Goal: Task Accomplishment & Management: Manage account settings

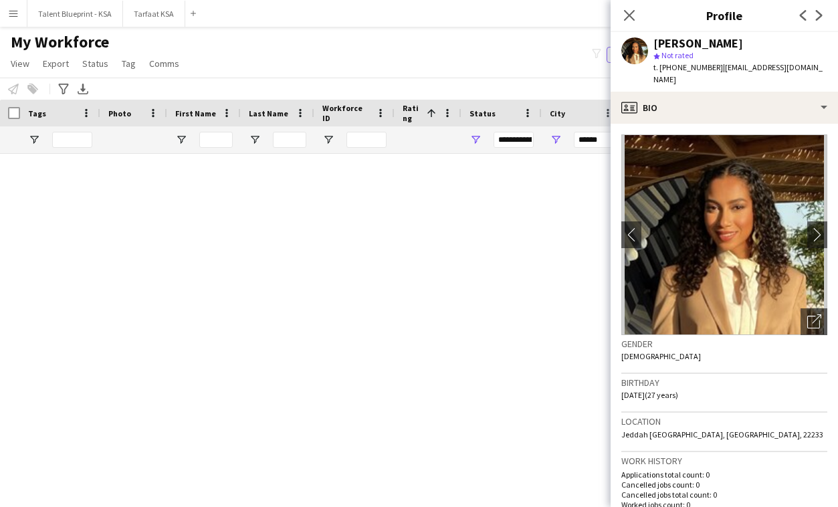
scroll to position [9035, 0]
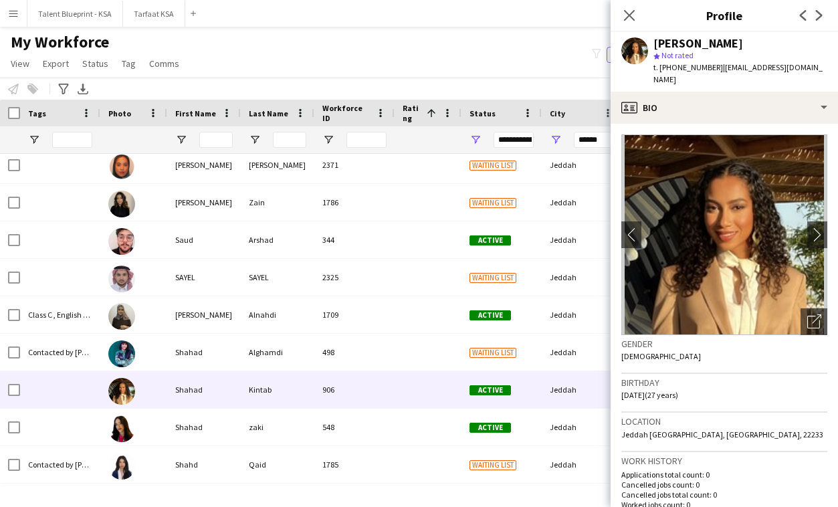
click at [516, 56] on div "My Workforce View Views Default view New view Update view Delete view Edit name…" at bounding box center [419, 54] width 838 height 45
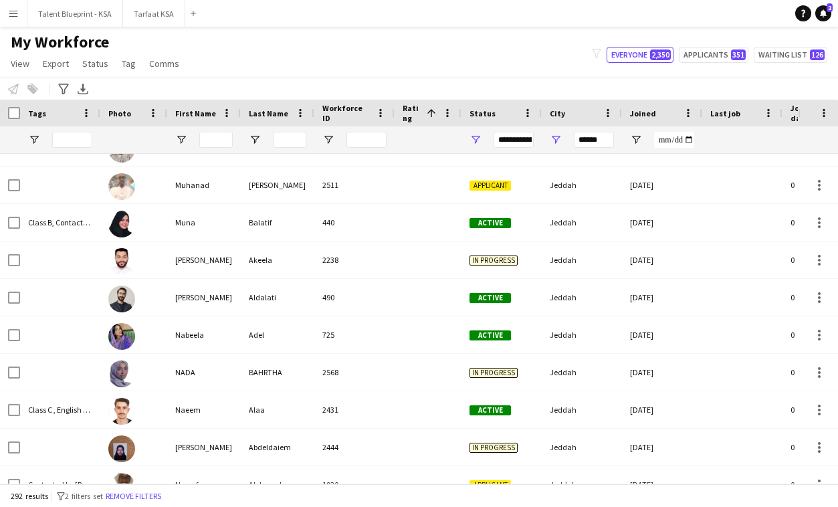
scroll to position [6452, 0]
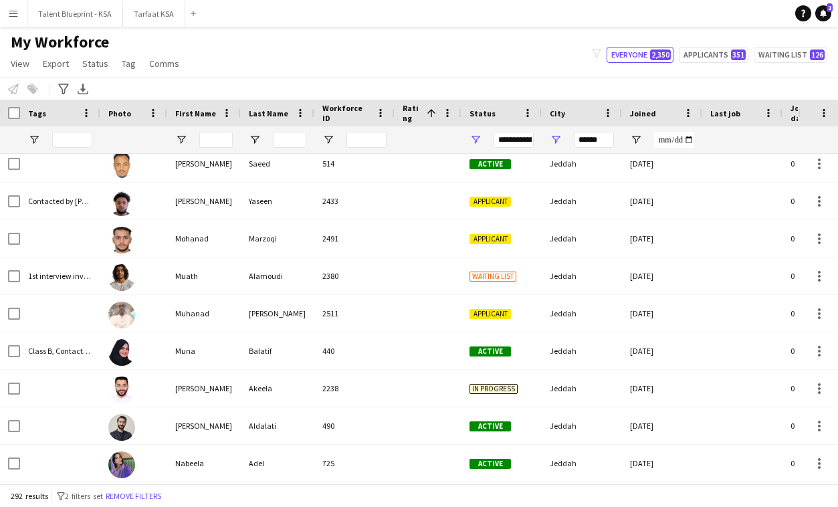
click at [17, 14] on app-icon "Menu" at bounding box center [13, 13] width 11 height 11
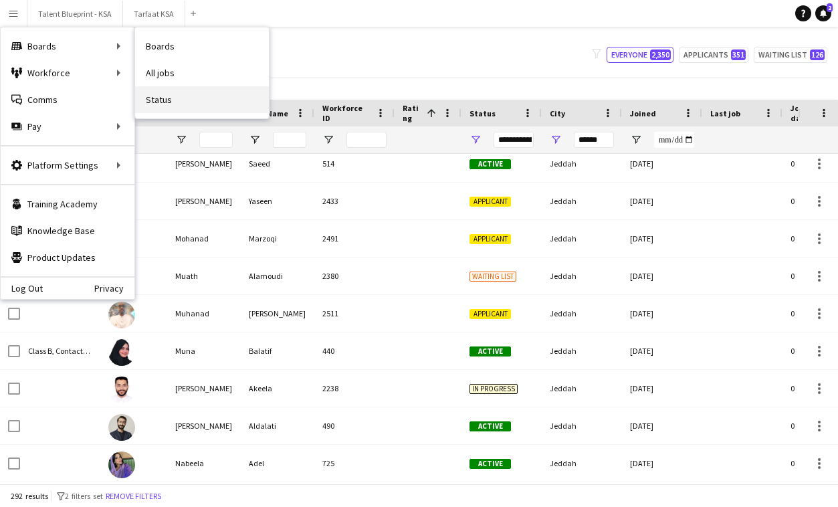
click at [185, 104] on link "Status" at bounding box center [202, 99] width 134 height 27
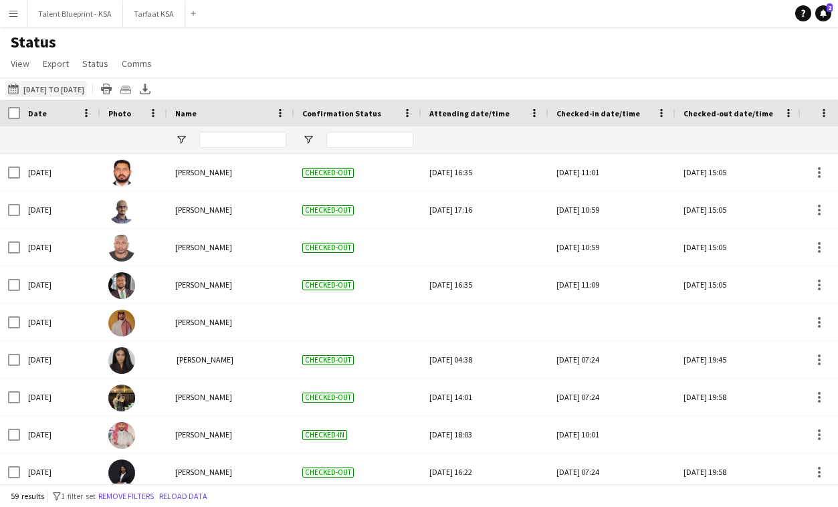
click at [64, 89] on button "[DATE] to [DATE] [DATE] to [DATE]" at bounding box center [46, 89] width 82 height 16
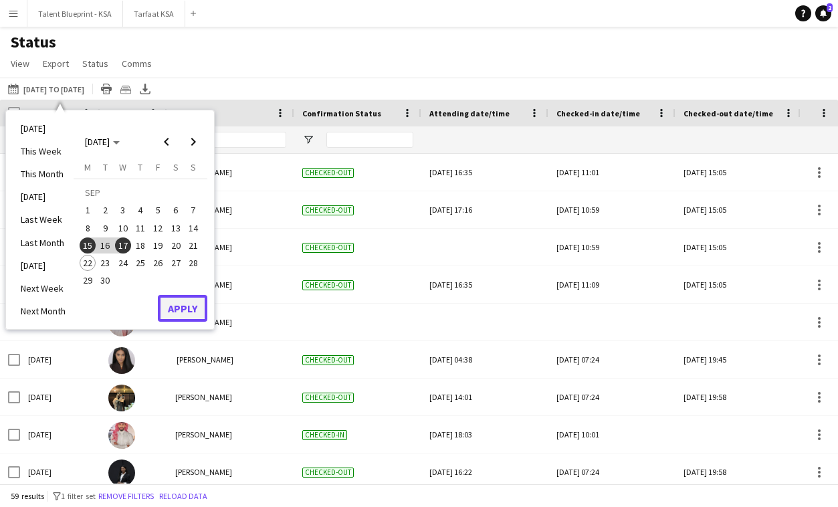
click at [178, 304] on button "Apply" at bounding box center [182, 308] width 49 height 27
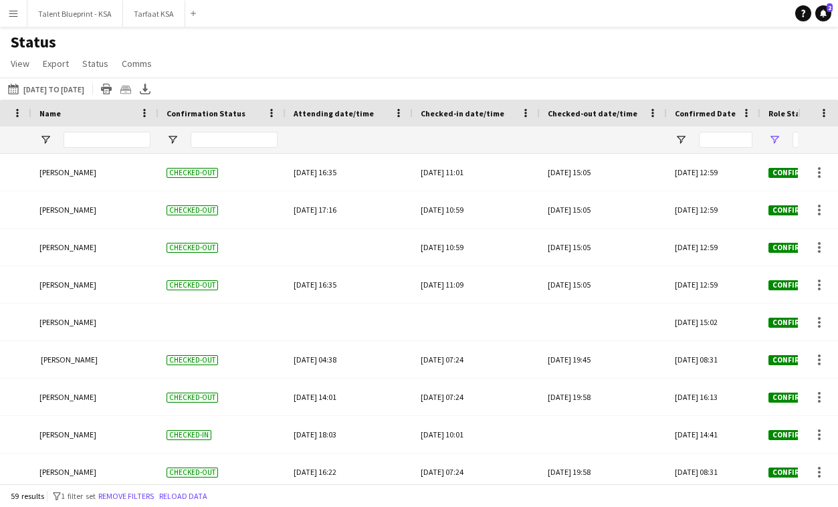
scroll to position [0, 232]
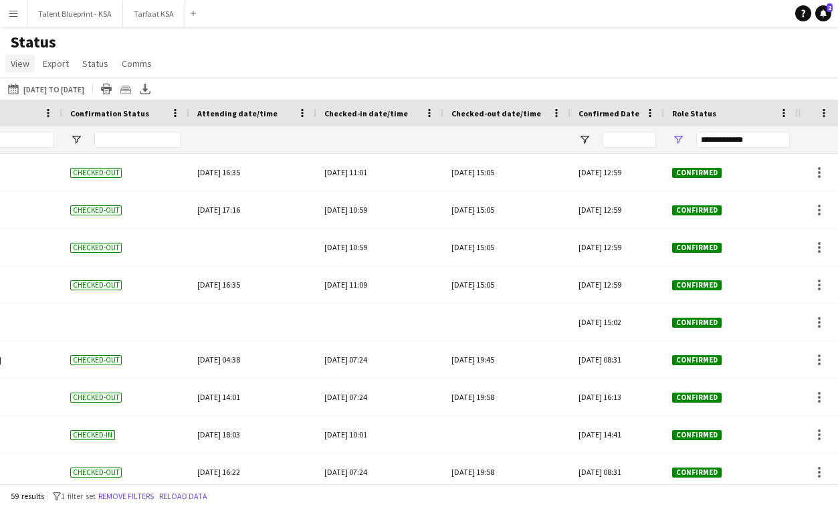
click at [19, 61] on span "View" at bounding box center [20, 64] width 19 height 12
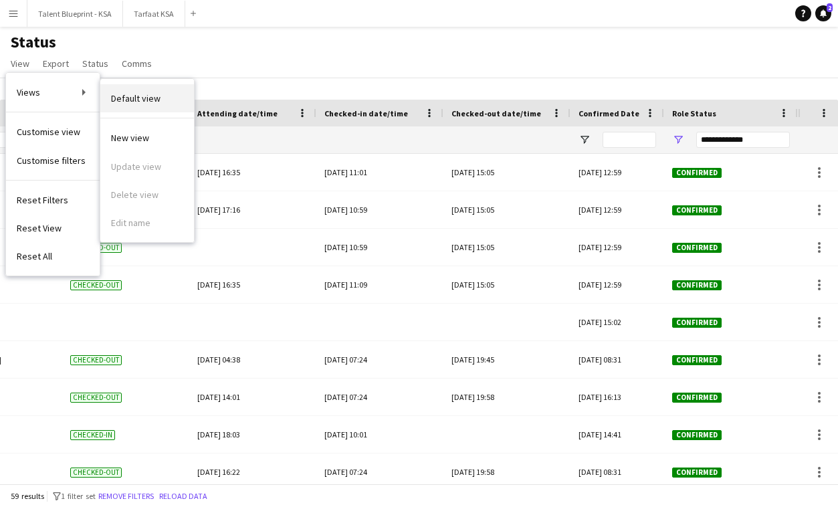
click at [119, 95] on span "Default view" at bounding box center [135, 98] width 49 height 12
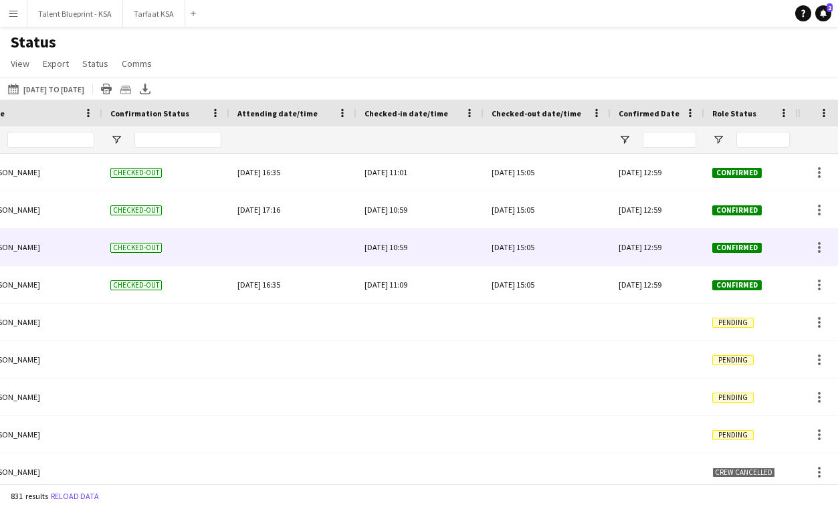
scroll to position [0, 0]
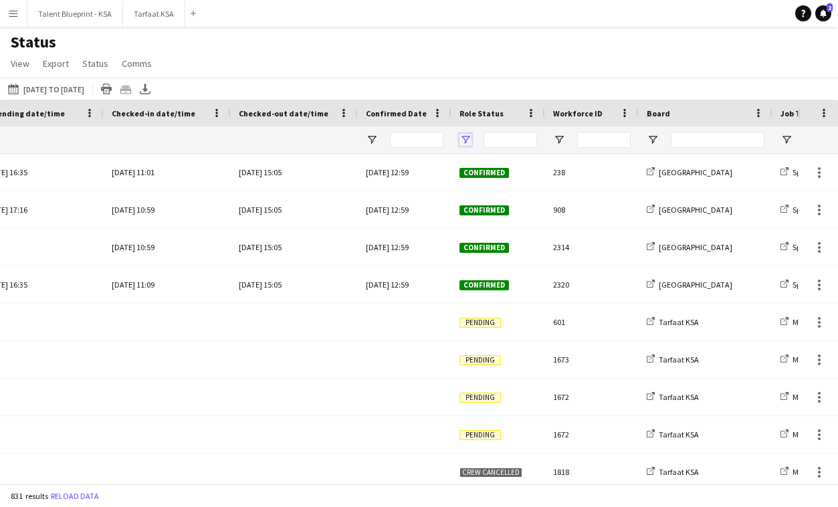
click at [468, 144] on span "Open Filter Menu" at bounding box center [466, 140] width 12 height 12
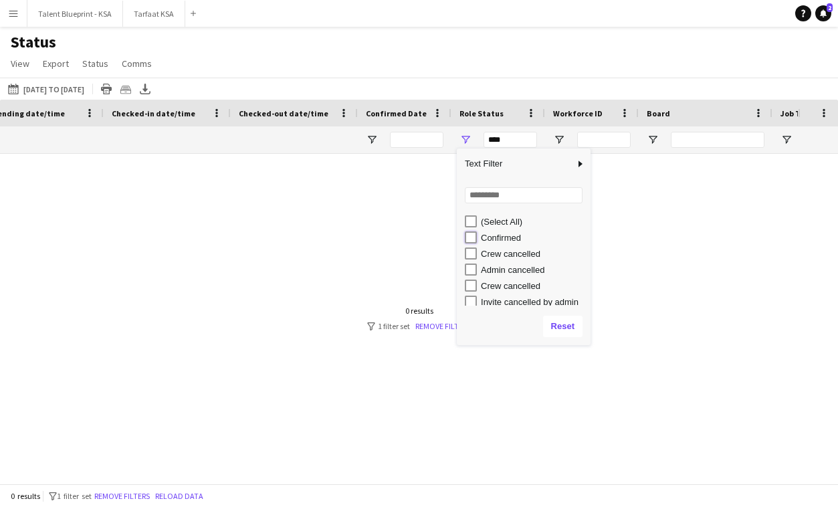
type input "**********"
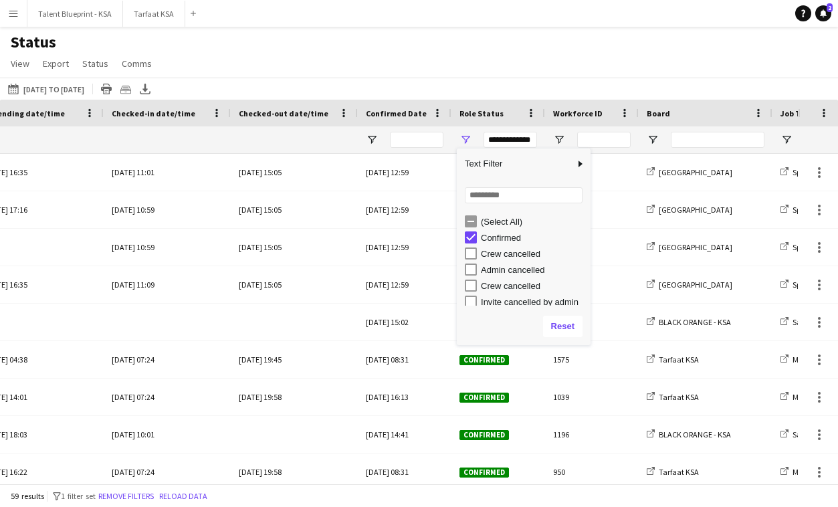
click at [553, 74] on div "Status View Views Default view New view Update view Delete view Edit name Custo…" at bounding box center [419, 54] width 838 height 45
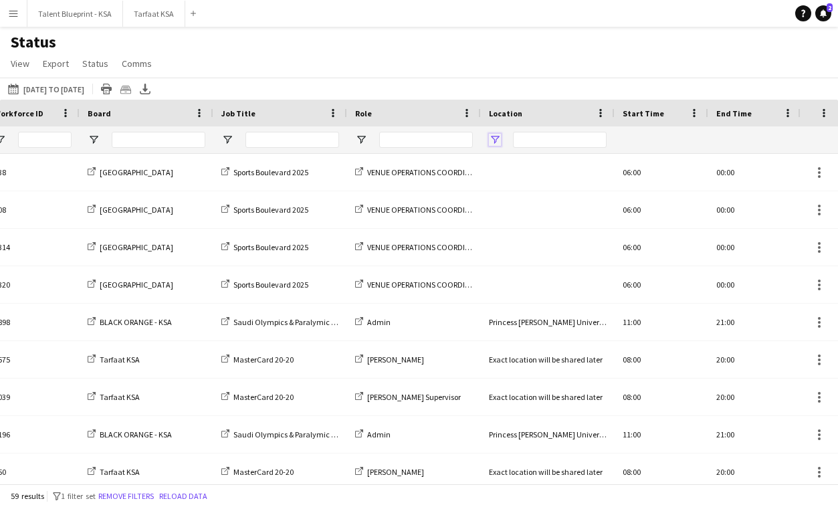
click at [496, 138] on span "Open Filter Menu" at bounding box center [495, 140] width 12 height 12
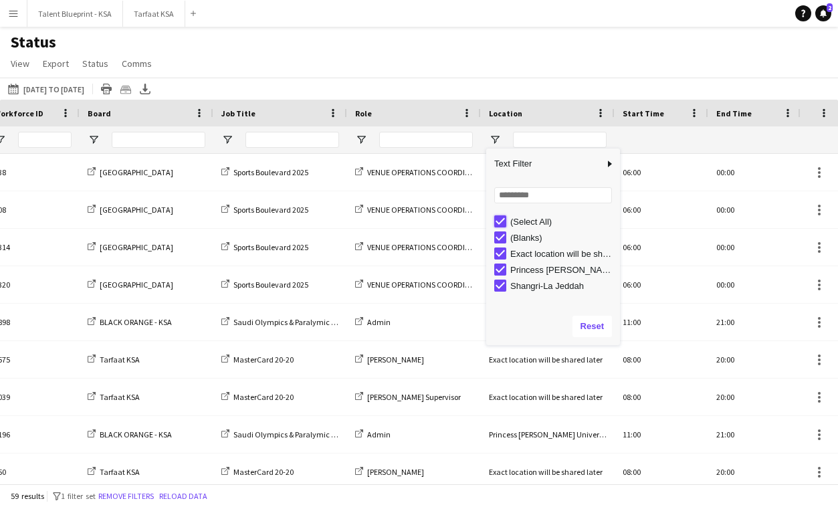
type input "***"
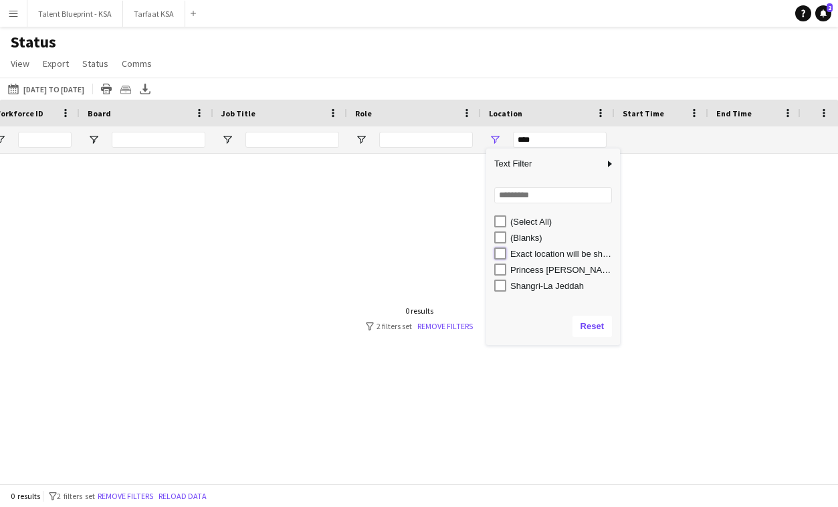
type input "**********"
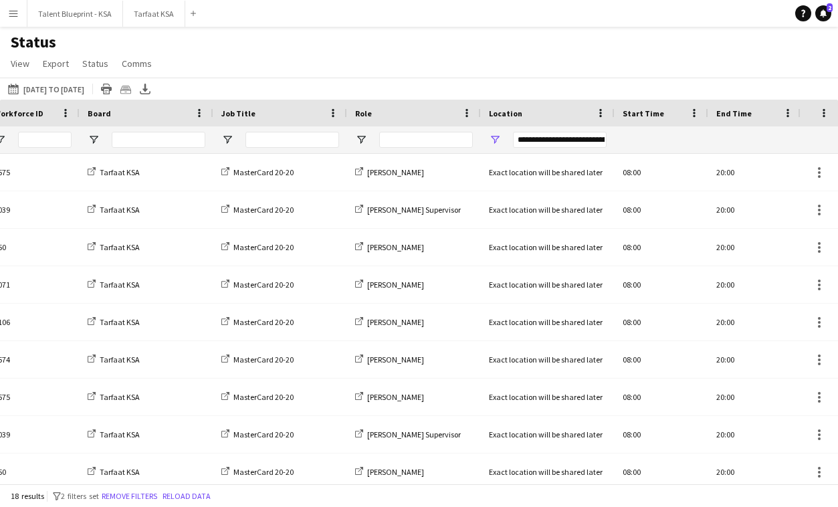
click at [556, 41] on div "Status View Views Default view New view Update view Delete view Edit name Custo…" at bounding box center [419, 54] width 838 height 45
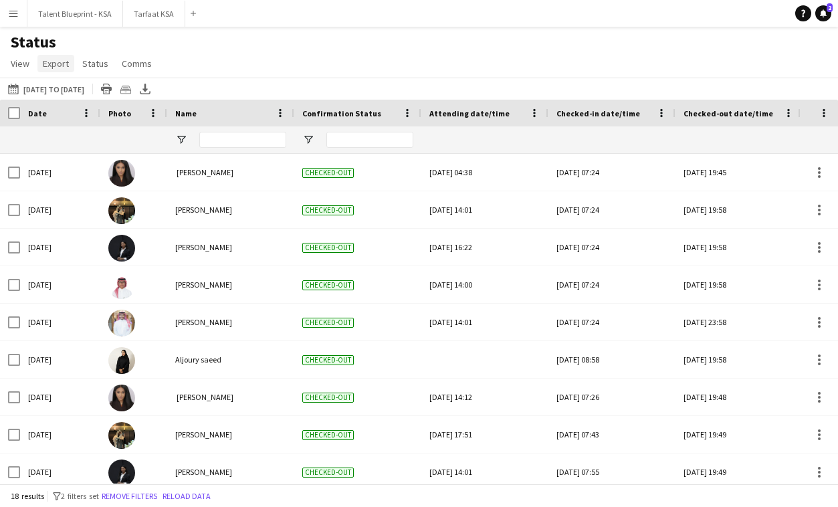
click at [58, 66] on span "Export" at bounding box center [56, 64] width 26 height 12
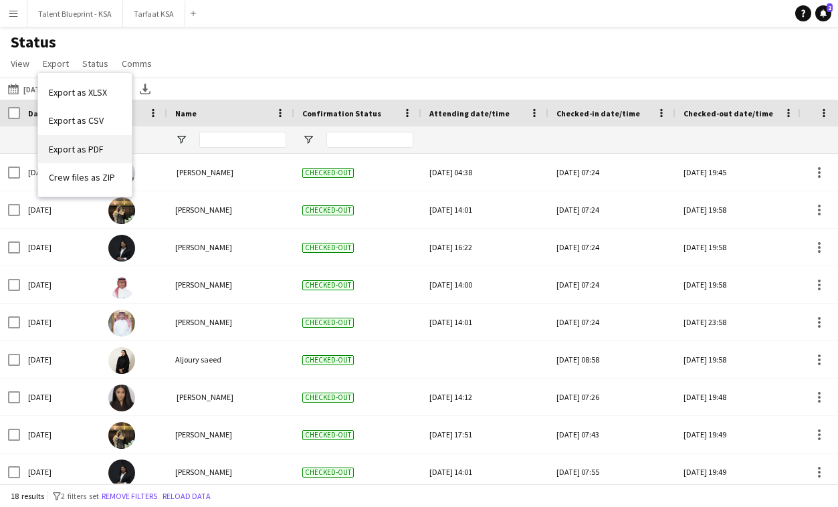
click at [98, 148] on span "Export as PDF" at bounding box center [76, 149] width 55 height 12
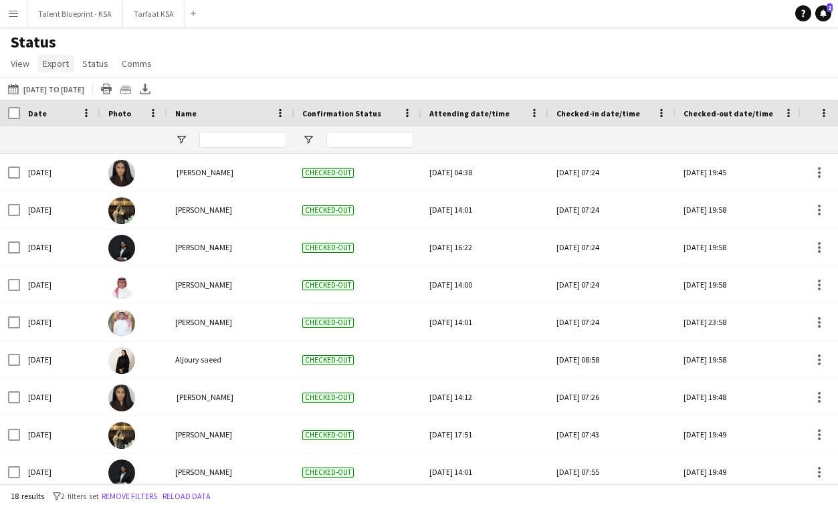
click at [56, 65] on span "Export" at bounding box center [56, 64] width 26 height 12
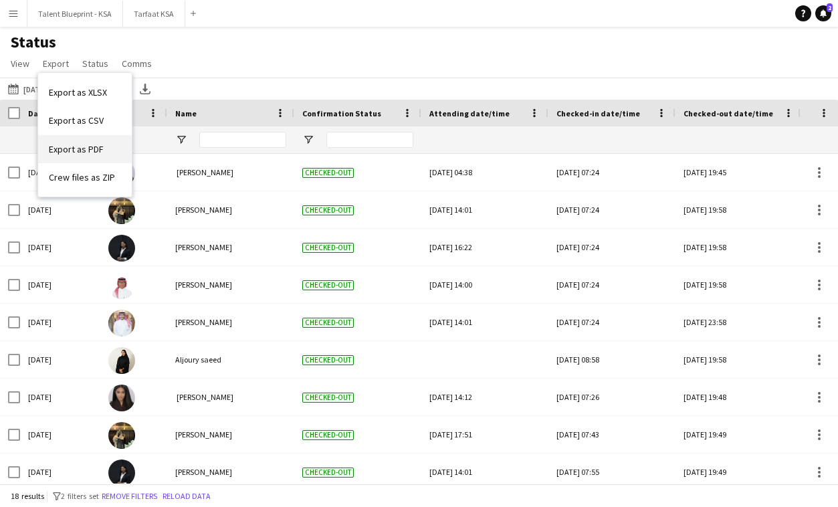
click at [109, 151] on link "Export as PDF" at bounding box center [85, 149] width 94 height 28
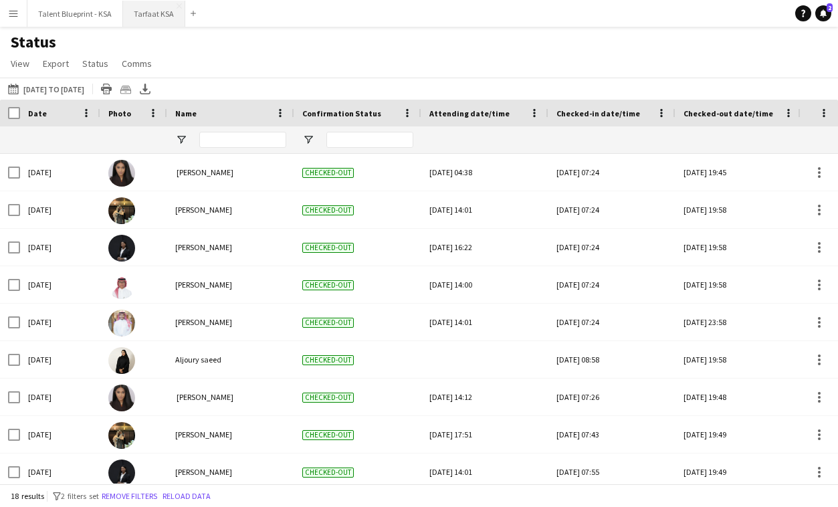
click at [155, 12] on button "Tarfaat KSA Close" at bounding box center [154, 14] width 62 height 26
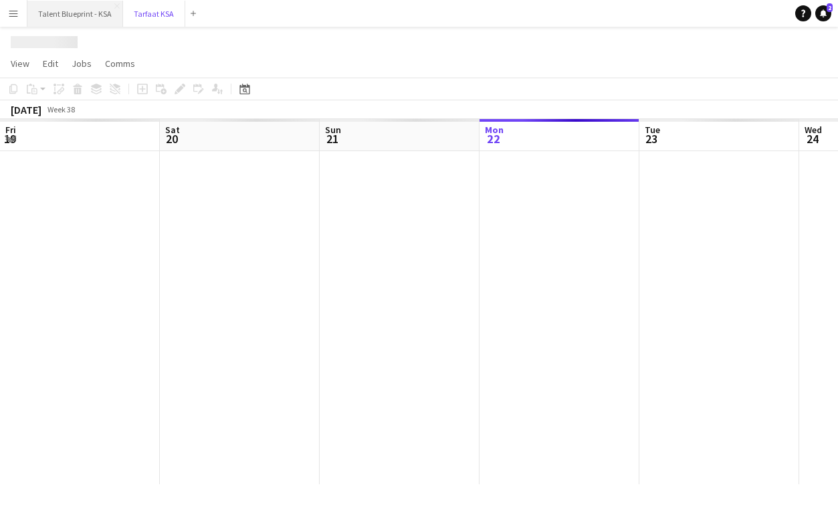
scroll to position [0, 320]
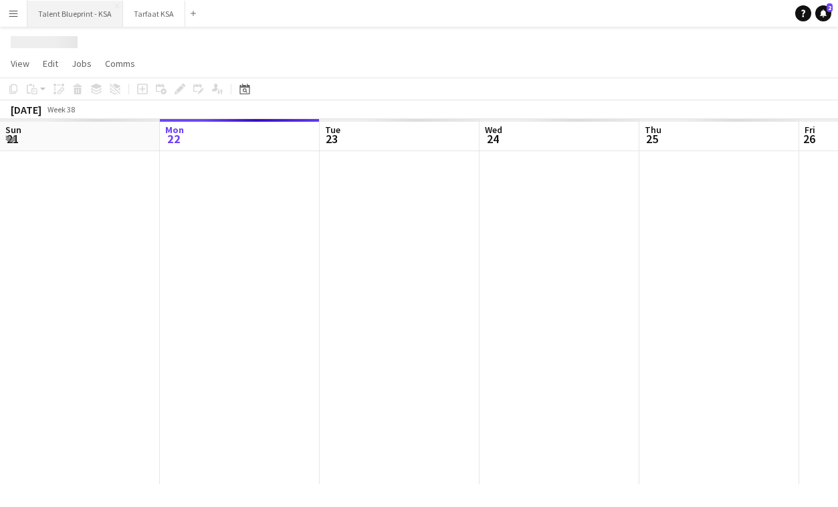
click at [96, 14] on button "Talent Blueprint - KSA Close" at bounding box center [75, 14] width 96 height 26
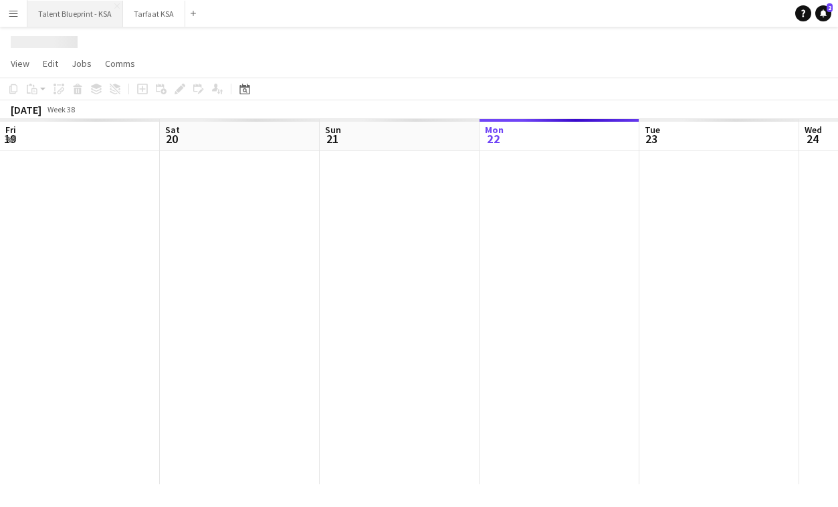
scroll to position [0, 320]
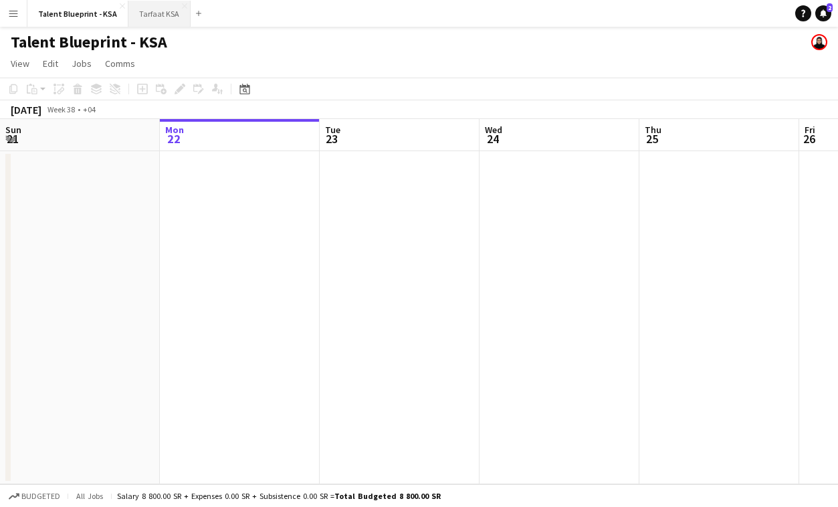
click at [153, 16] on button "Tarfaat KSA Close" at bounding box center [159, 14] width 62 height 26
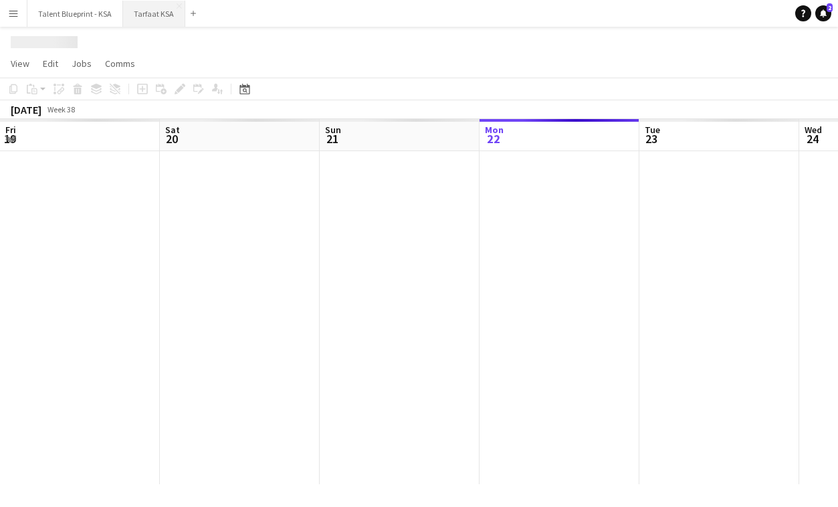
scroll to position [0, 320]
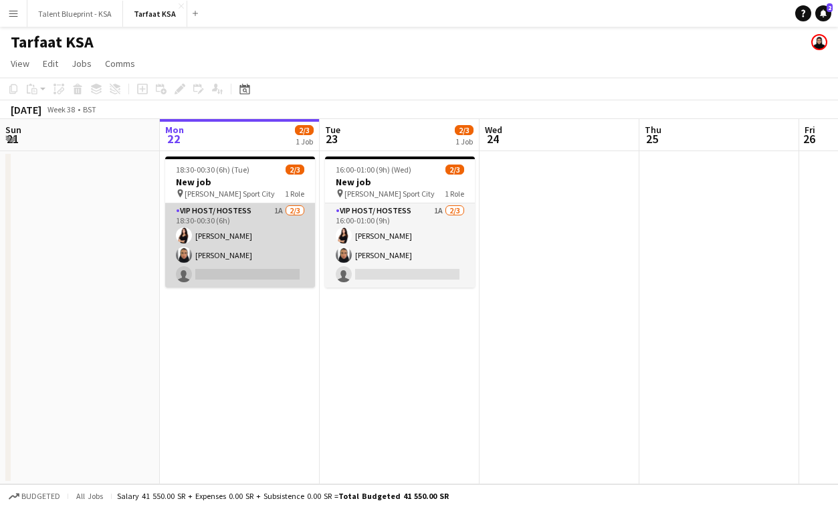
click at [275, 262] on app-card-role "VIP Host/ Hostess 1A [DATE] 18:30-00:30 (6h) [PERSON_NAME] [PERSON_NAME] single…" at bounding box center [240, 245] width 150 height 84
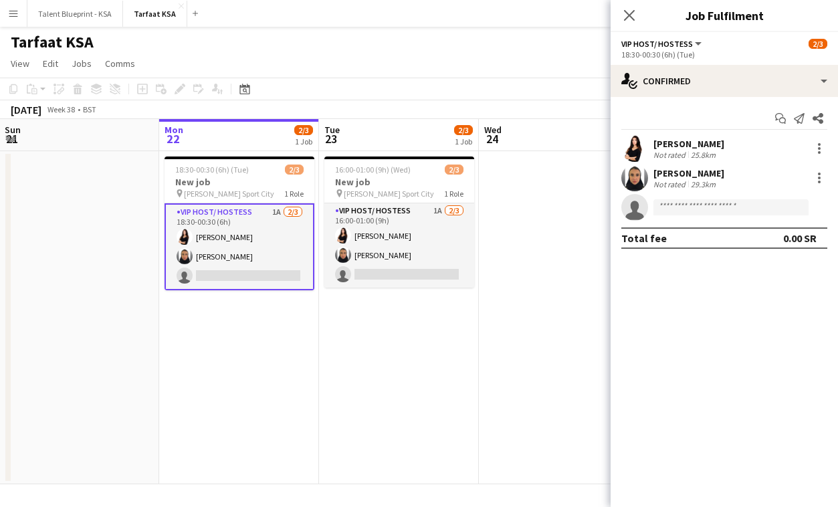
click at [639, 175] on app-user-avatar at bounding box center [634, 178] width 27 height 27
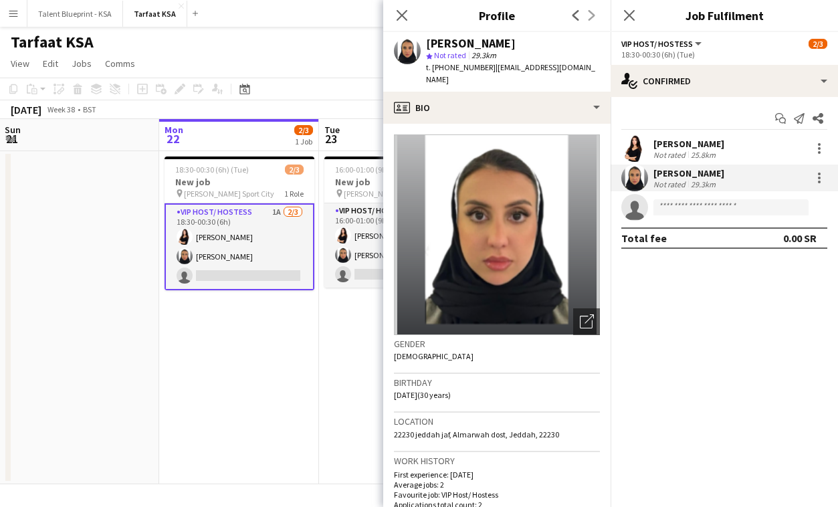
click at [634, 151] on app-user-avatar at bounding box center [634, 148] width 27 height 27
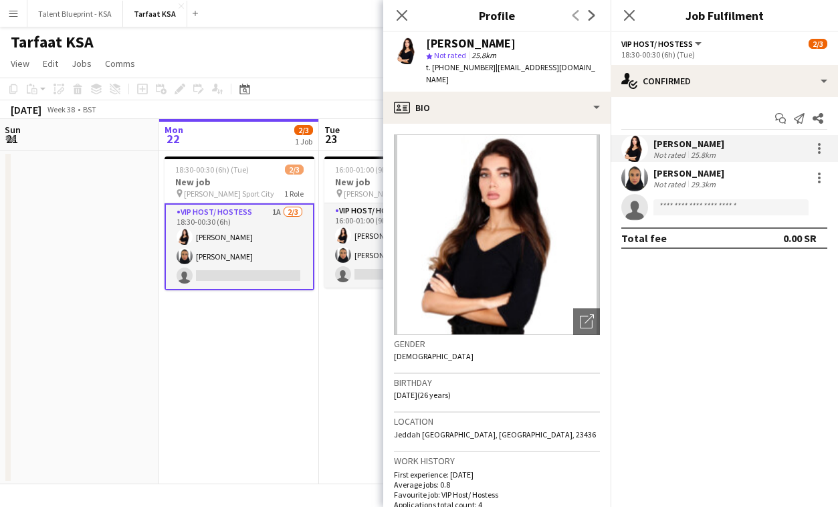
click at [637, 185] on app-user-avatar at bounding box center [634, 178] width 27 height 27
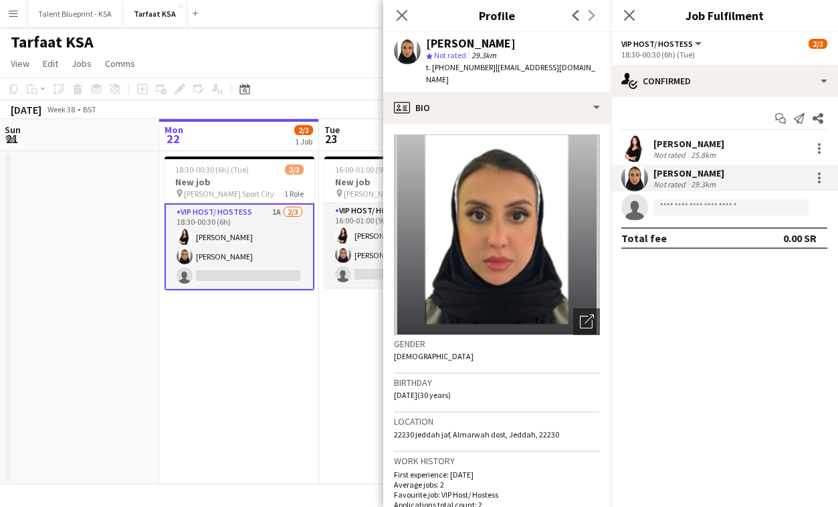
click at [631, 153] on app-user-avatar at bounding box center [634, 148] width 27 height 27
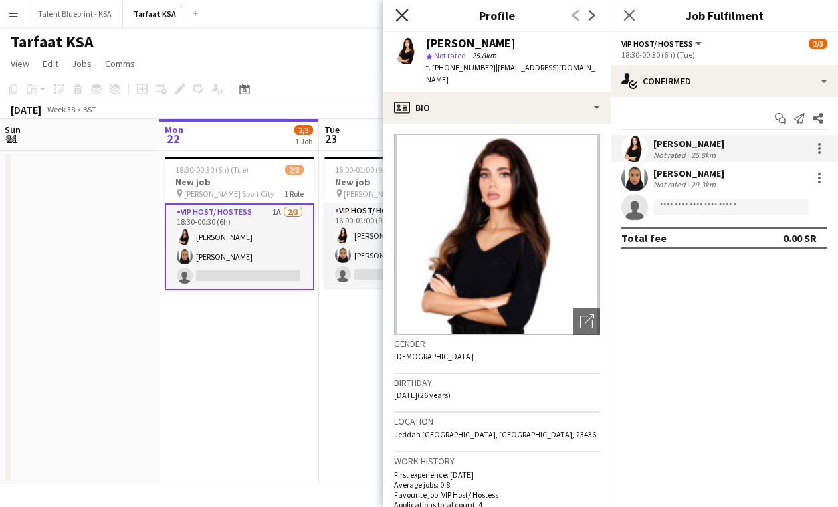
click at [402, 17] on icon "Close pop-in" at bounding box center [401, 15] width 13 height 13
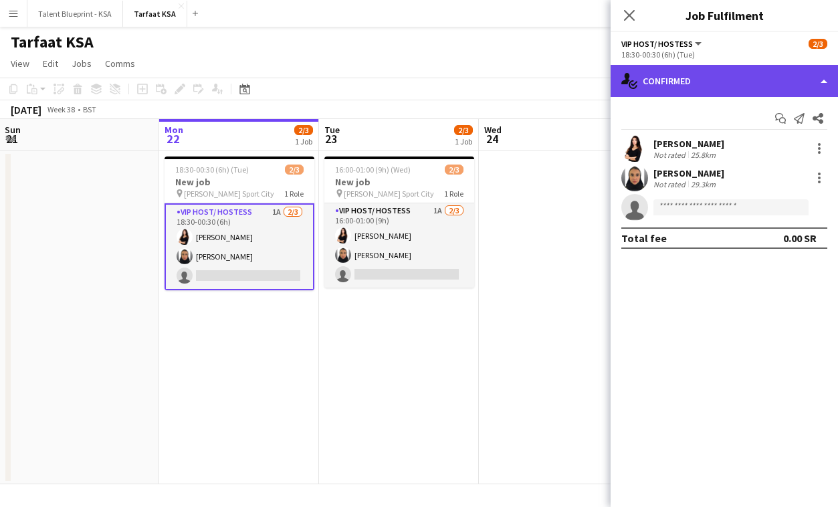
click at [686, 92] on div "single-neutral-actions-check-2 Confirmed" at bounding box center [724, 81] width 227 height 32
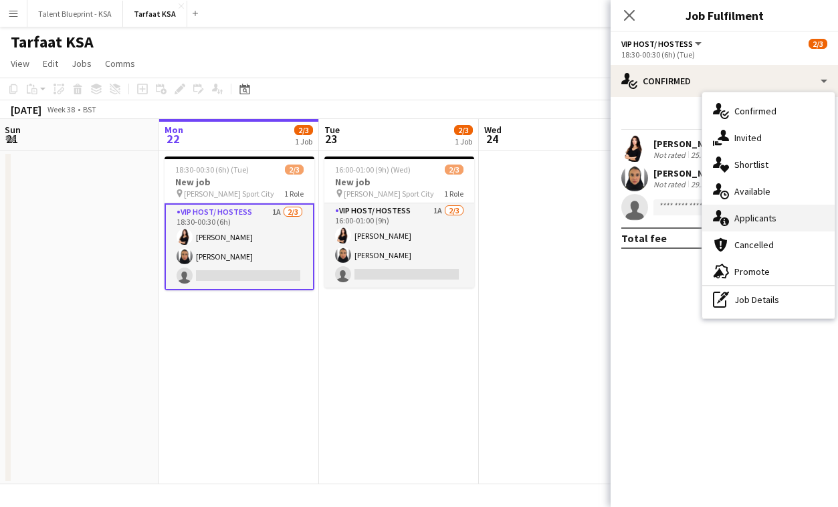
click at [749, 216] on span "Applicants" at bounding box center [755, 218] width 42 height 12
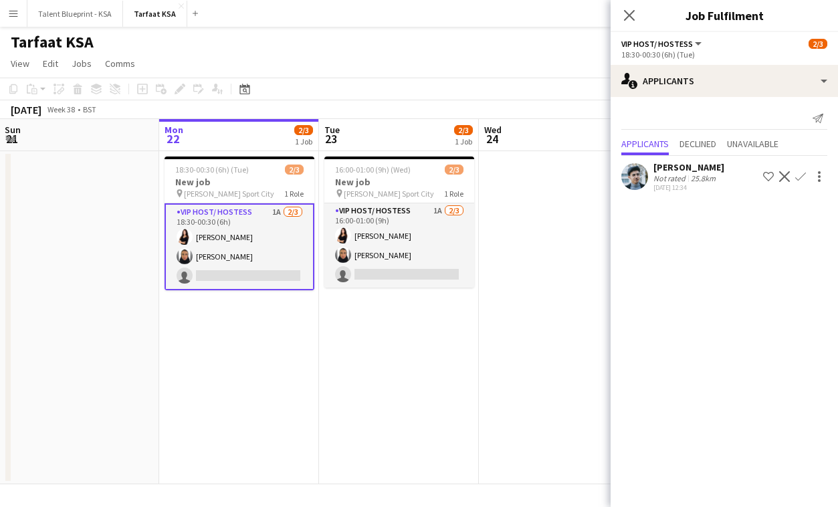
click at [638, 170] on app-user-avatar at bounding box center [634, 176] width 27 height 27
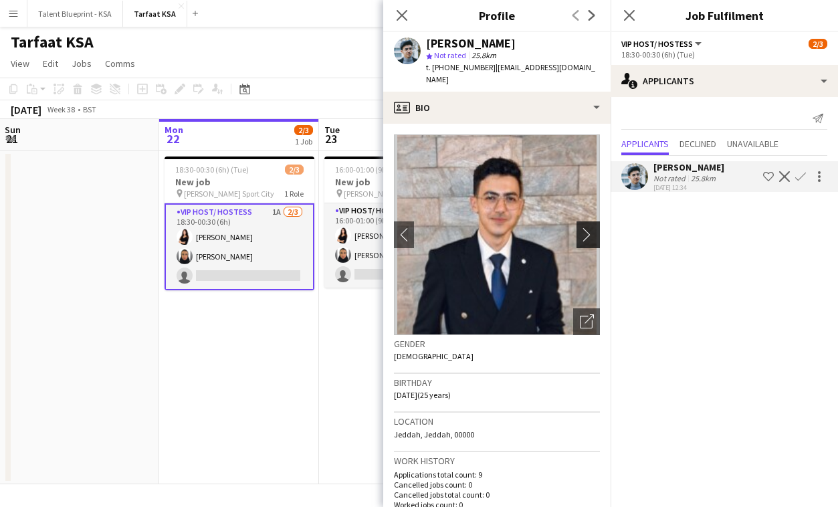
click at [583, 228] on app-icon "chevron-right" at bounding box center [590, 234] width 21 height 14
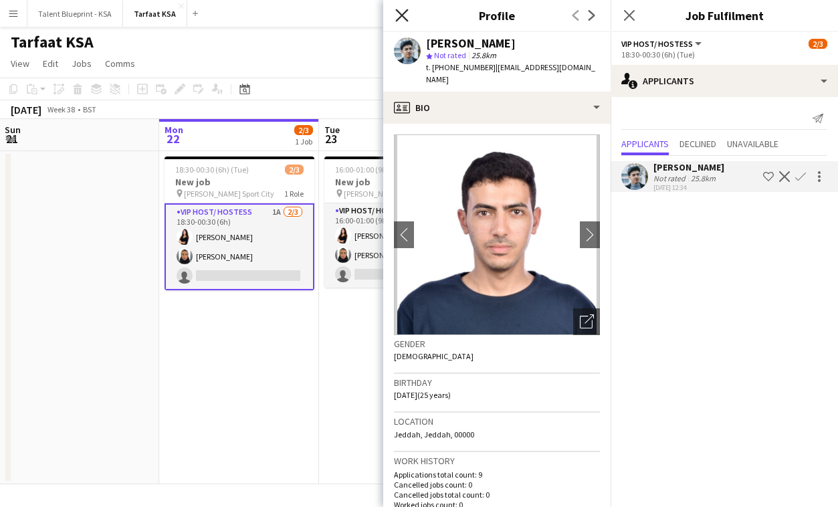
click at [402, 13] on icon "Close pop-in" at bounding box center [401, 15] width 13 height 13
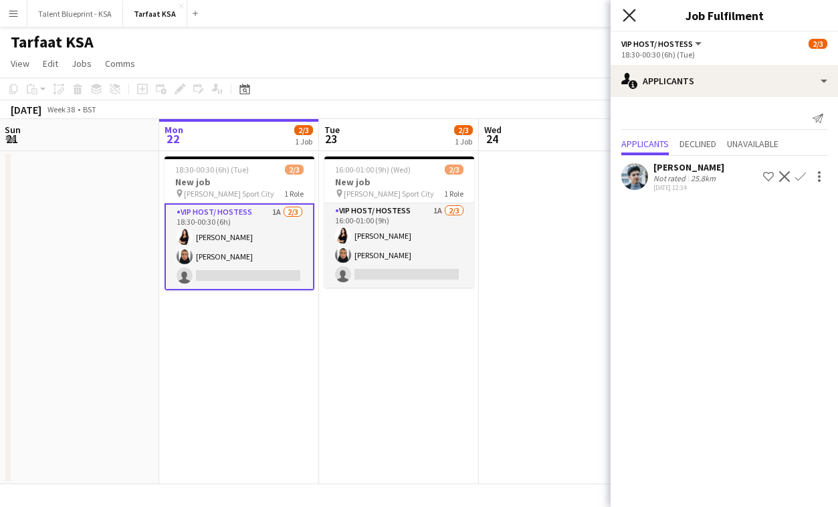
click at [624, 18] on icon "Close pop-in" at bounding box center [629, 15] width 13 height 13
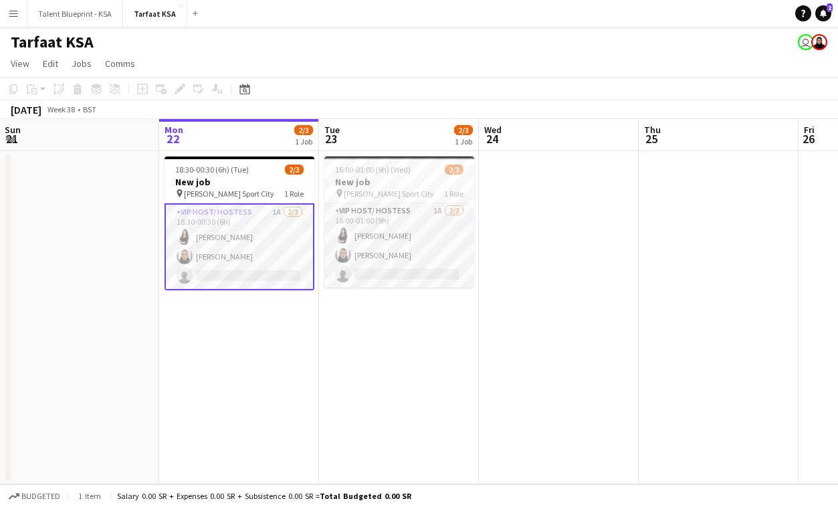
click at [19, 27] on div "Tarfaat KSA user" at bounding box center [419, 39] width 838 height 25
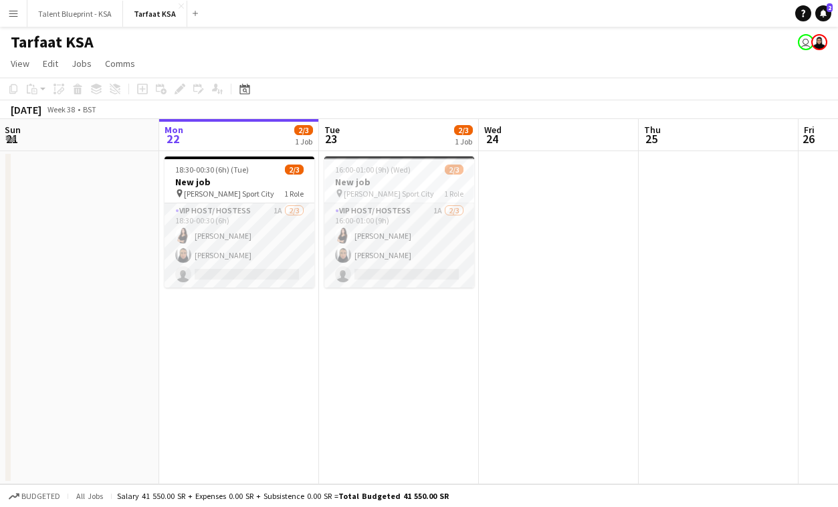
click at [19, 19] on button "Menu" at bounding box center [13, 13] width 27 height 27
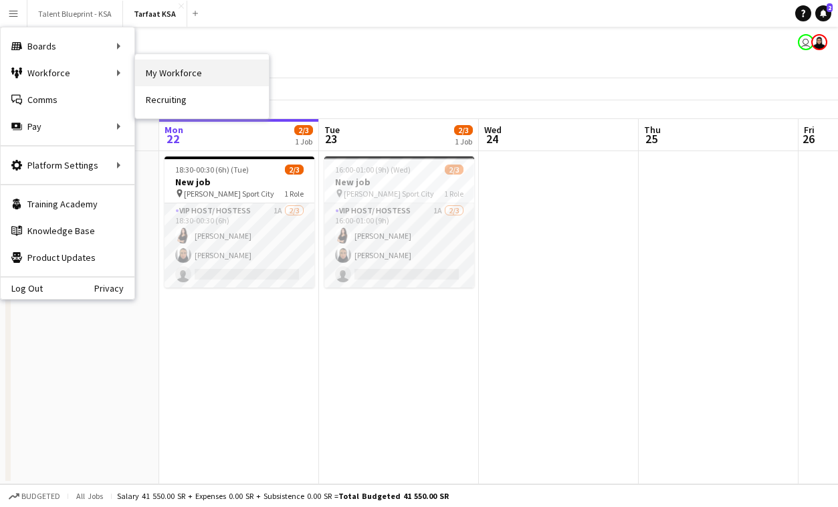
click at [156, 68] on link "My Workforce" at bounding box center [202, 73] width 134 height 27
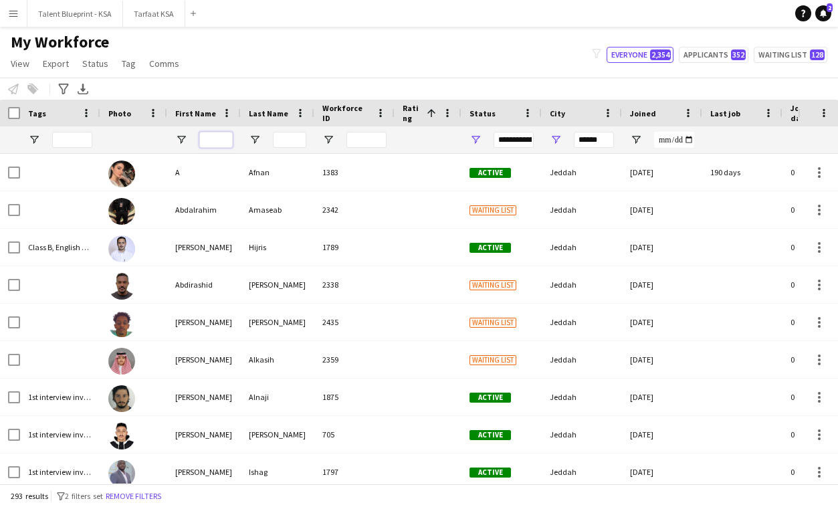
click at [217, 142] on input "First Name Filter Input" at bounding box center [215, 140] width 33 height 16
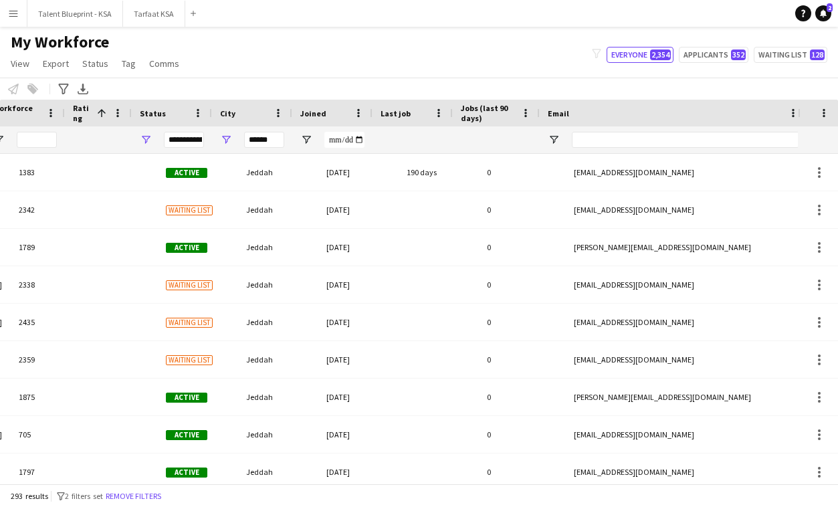
scroll to position [0, 330]
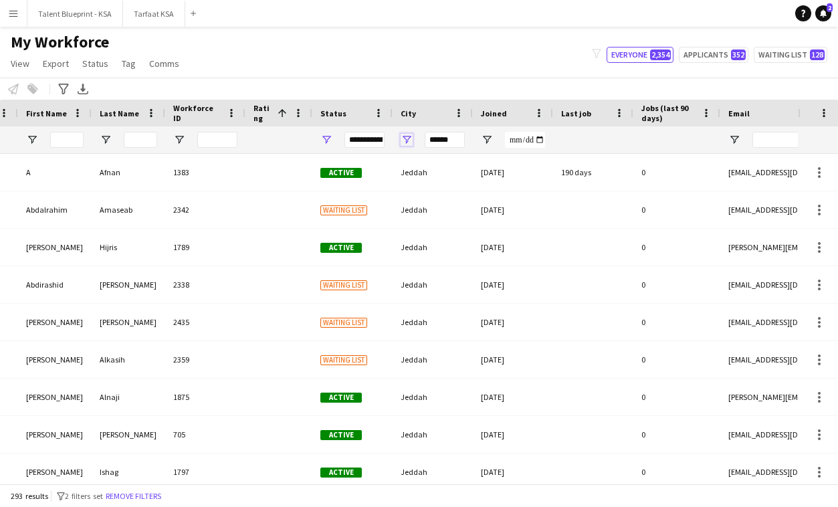
click at [409, 140] on span "Open Filter Menu" at bounding box center [407, 140] width 12 height 12
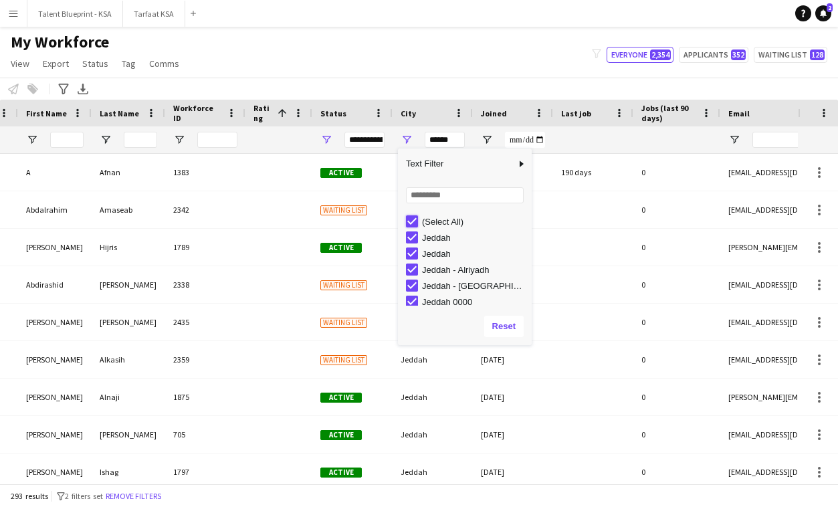
type input "***"
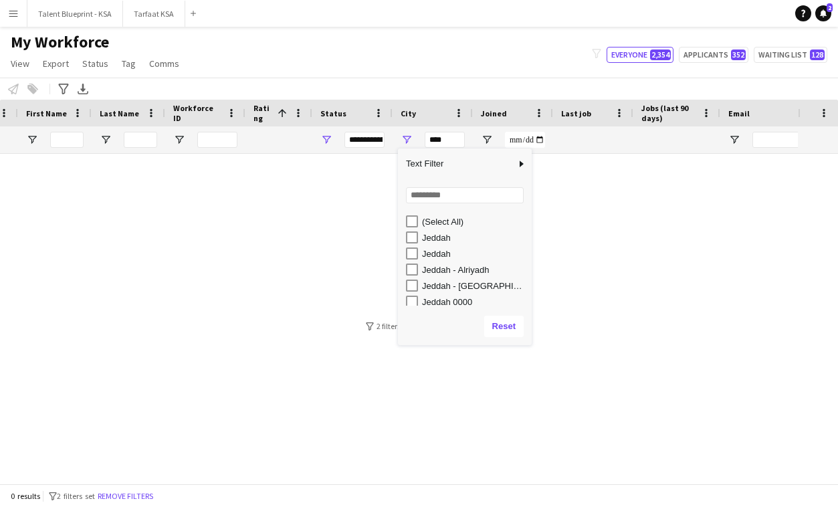
click at [439, 64] on div "My Workforce View Views Default view New view Update view Delete view Edit name…" at bounding box center [419, 54] width 838 height 45
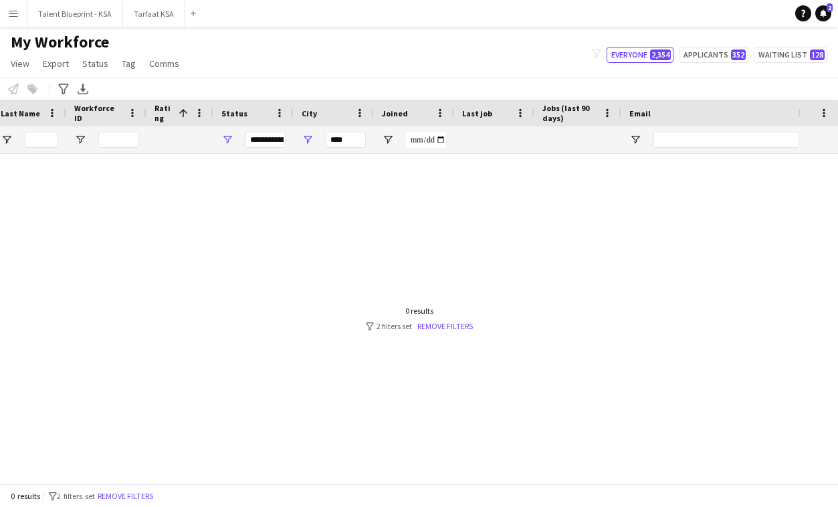
scroll to position [0, 430]
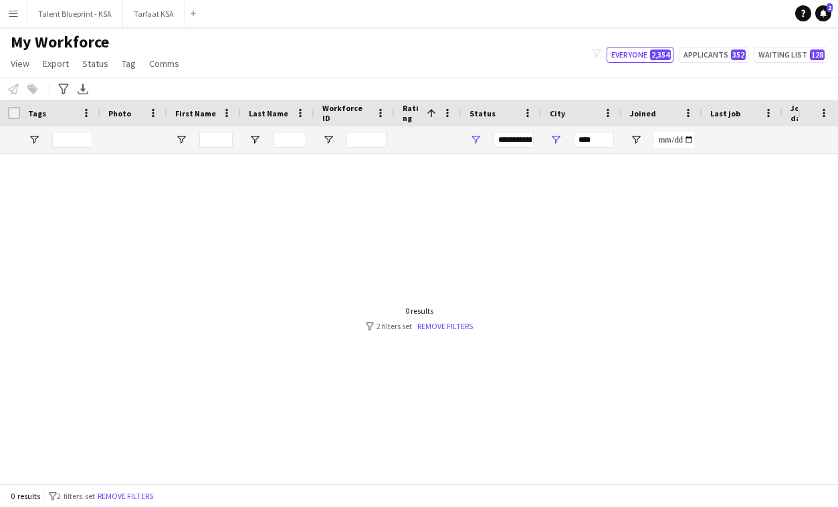
click at [545, 139] on div "****** ***" at bounding box center [582, 139] width 80 height 27
click at [558, 141] on span "Open Filter Menu" at bounding box center [556, 140] width 12 height 12
click at [475, 134] on span "Open Filter Menu" at bounding box center [476, 140] width 12 height 12
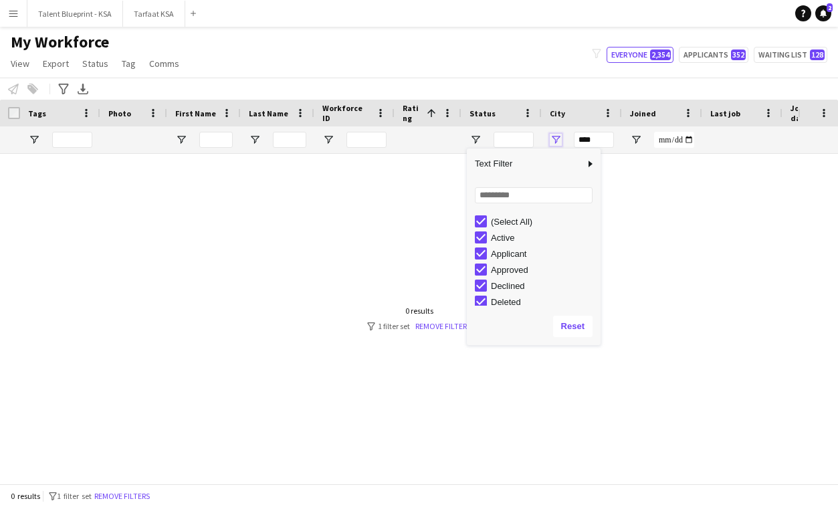
click at [560, 137] on span "Open Filter Menu" at bounding box center [556, 140] width 12 height 12
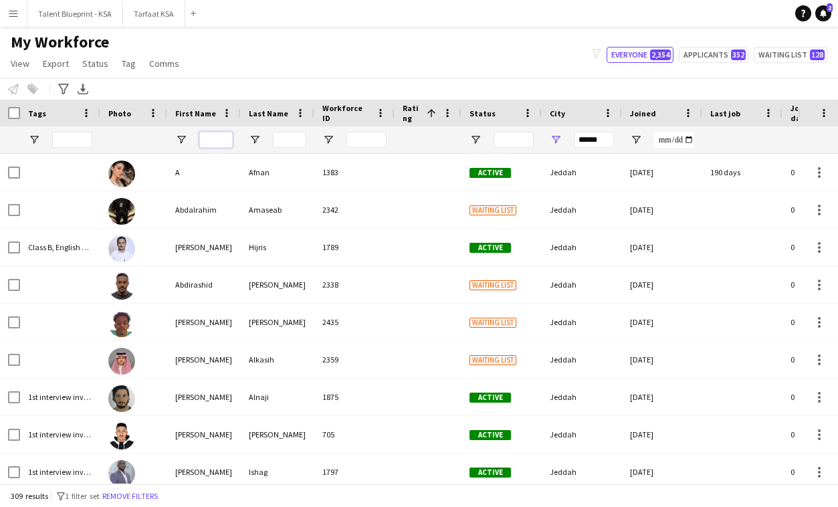
click at [226, 140] on input "First Name Filter Input" at bounding box center [215, 140] width 33 height 16
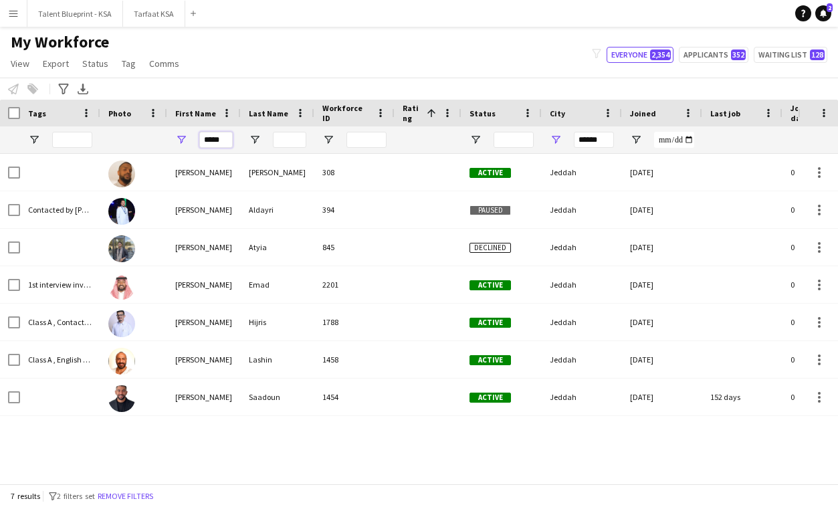
type input "*****"
click at [755, 55] on div "filter-1 Everyone 2,354 Applicants 352 Waiting list 128" at bounding box center [709, 55] width 257 height 16
click at [761, 55] on button "Waiting list 128" at bounding box center [791, 55] width 74 height 16
type input "**********"
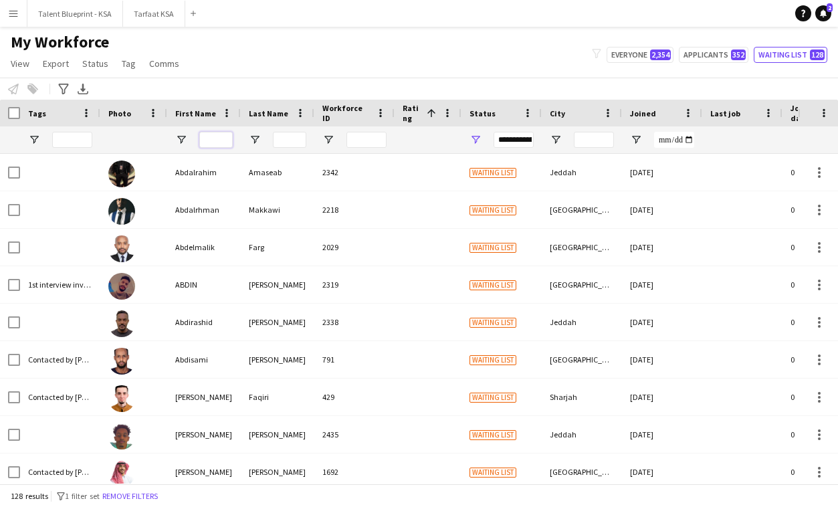
click at [210, 142] on input "First Name Filter Input" at bounding box center [215, 140] width 33 height 16
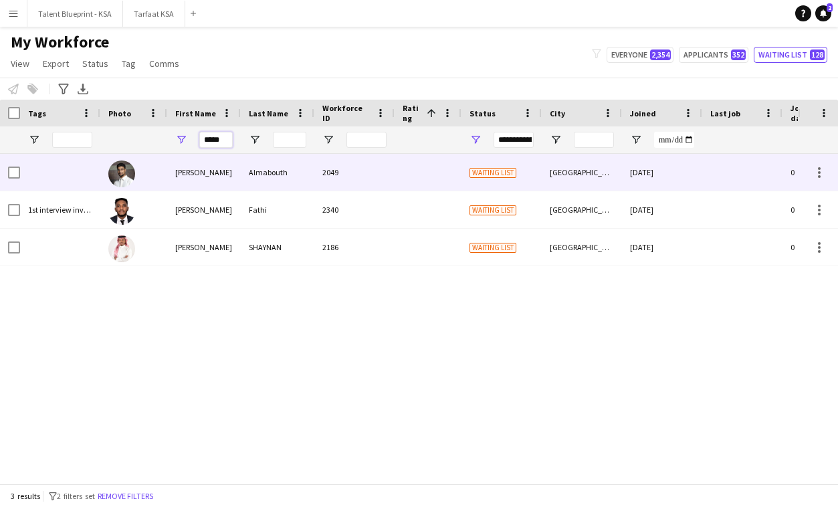
type input "*****"
click at [175, 179] on div "[PERSON_NAME]" at bounding box center [204, 172] width 74 height 37
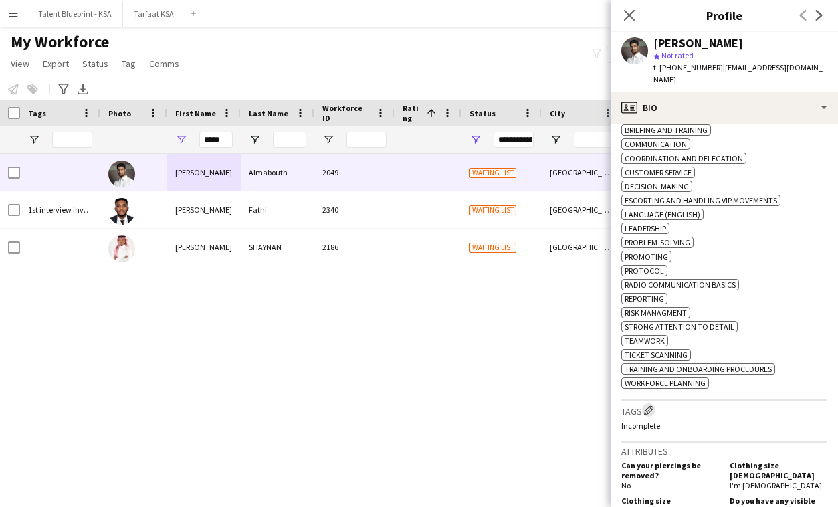
click at [652, 415] on app-icon "Edit crew company tags" at bounding box center [648, 409] width 9 height 9
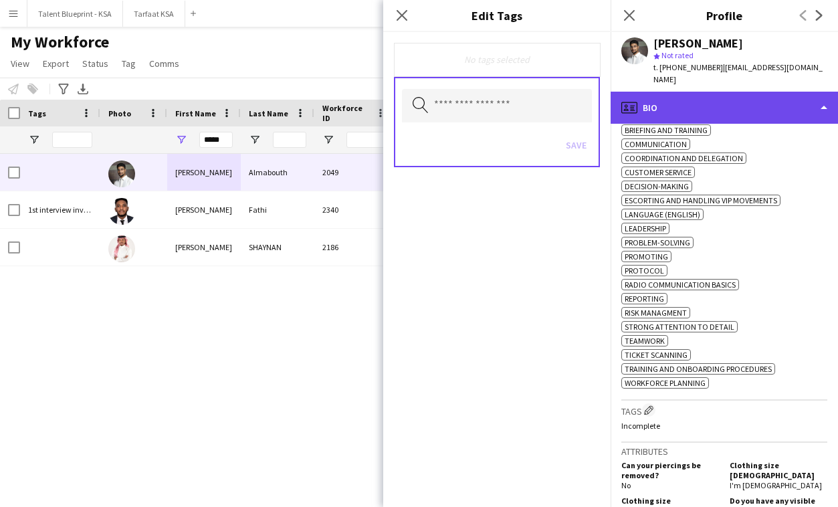
click at [684, 103] on div "profile Bio" at bounding box center [724, 108] width 227 height 32
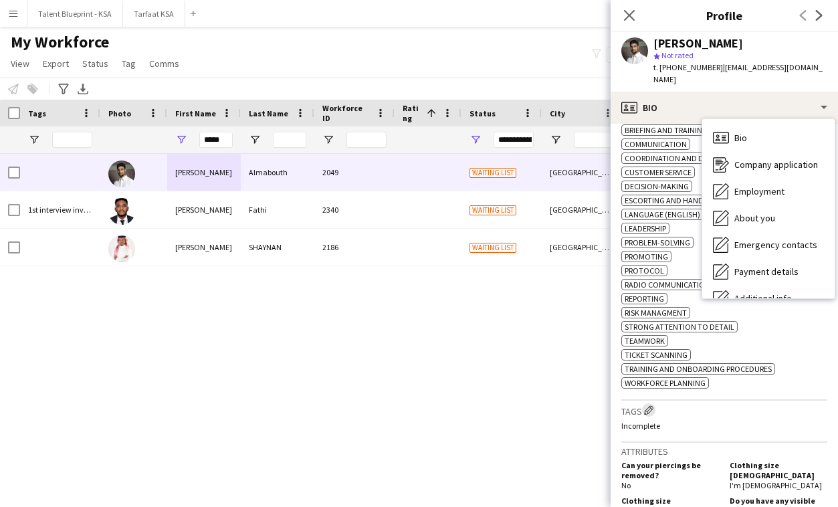
click at [649, 414] on app-icon "Edit crew company tags" at bounding box center [648, 409] width 9 height 9
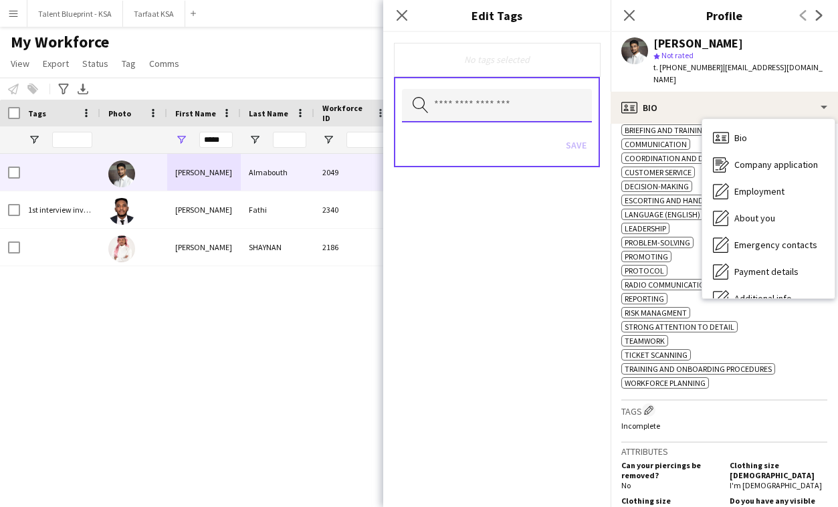
click at [540, 101] on input "text" at bounding box center [497, 105] width 190 height 33
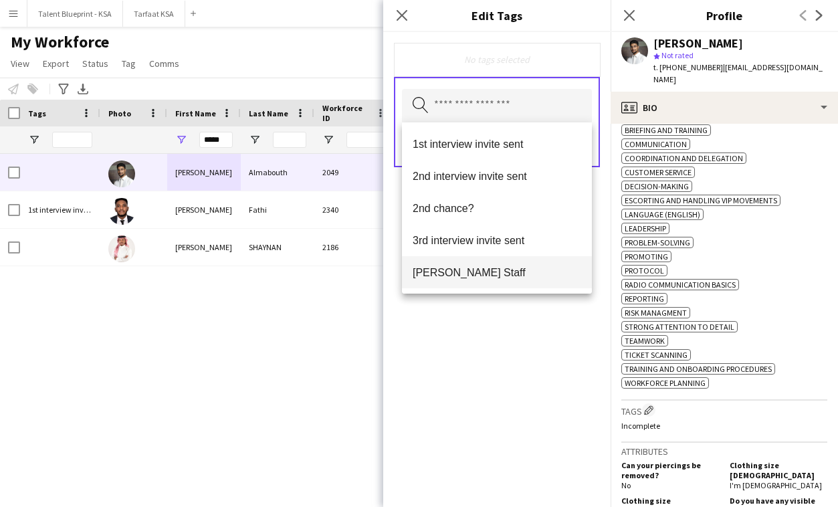
click at [505, 272] on span "[PERSON_NAME] Staff" at bounding box center [497, 272] width 169 height 13
click at [506, 371] on div "[PERSON_NAME] Staff Remove Search by tag name Save" at bounding box center [496, 269] width 227 height 475
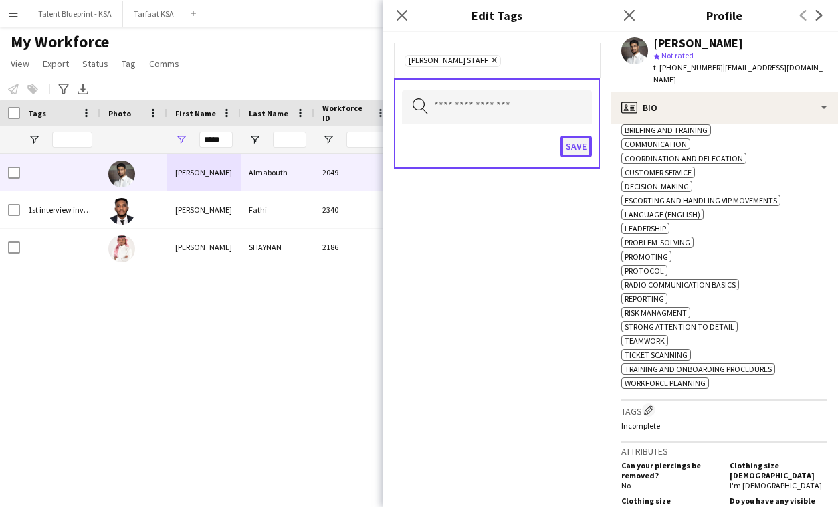
click at [575, 147] on button "Save" at bounding box center [576, 146] width 31 height 21
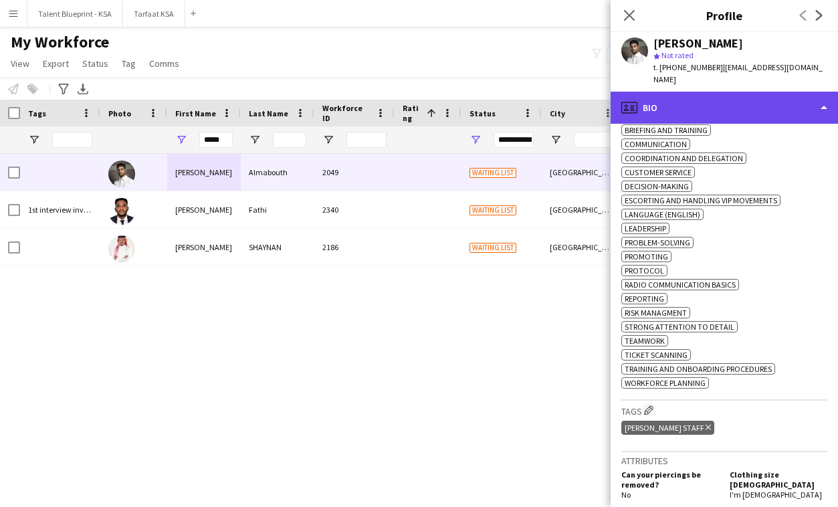
click at [710, 100] on div "profile Bio" at bounding box center [724, 108] width 227 height 32
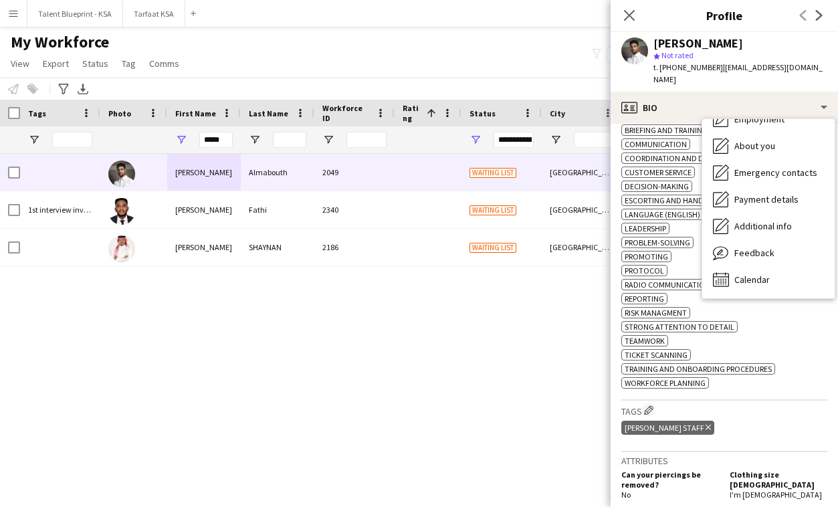
click at [763, 68] on span "| [EMAIL_ADDRESS][DOMAIN_NAME]" at bounding box center [738, 73] width 169 height 22
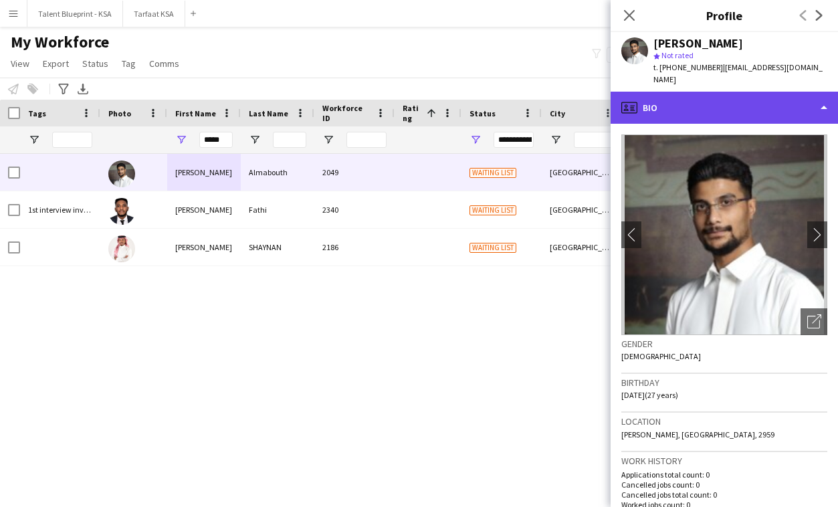
click at [774, 103] on div "profile Bio" at bounding box center [724, 108] width 227 height 32
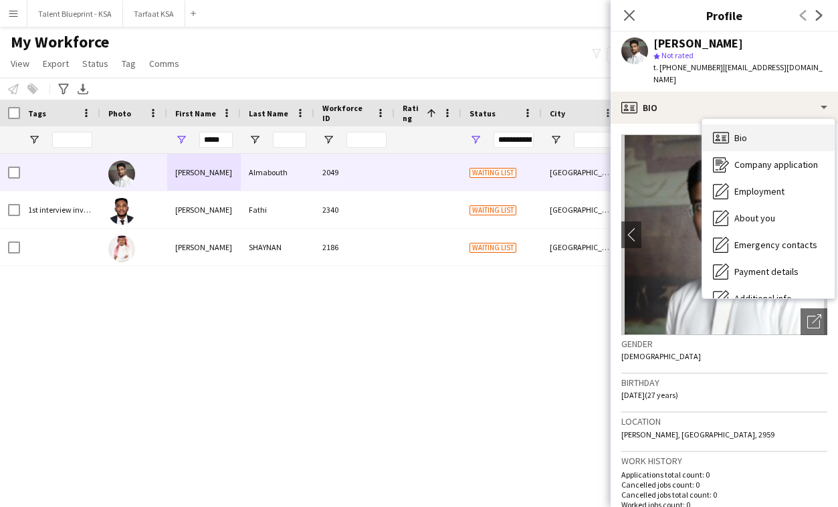
click at [775, 124] on div "Bio Bio" at bounding box center [768, 137] width 132 height 27
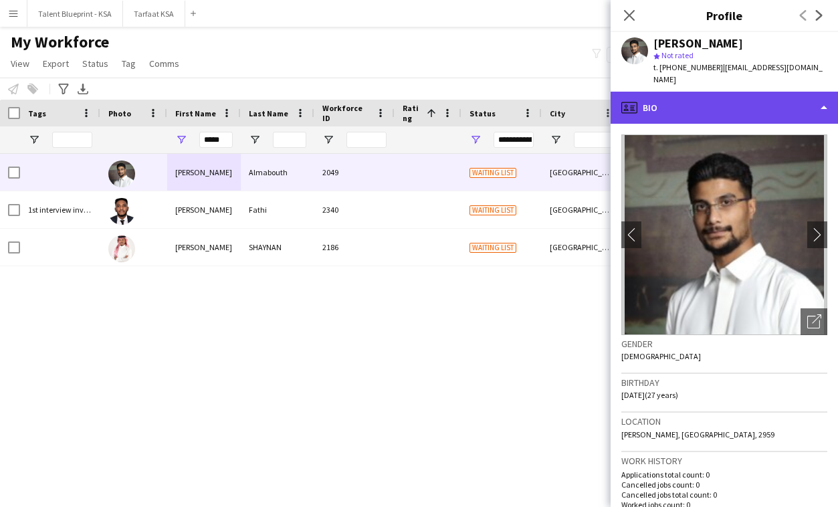
click at [789, 92] on div "profile Bio" at bounding box center [724, 108] width 227 height 32
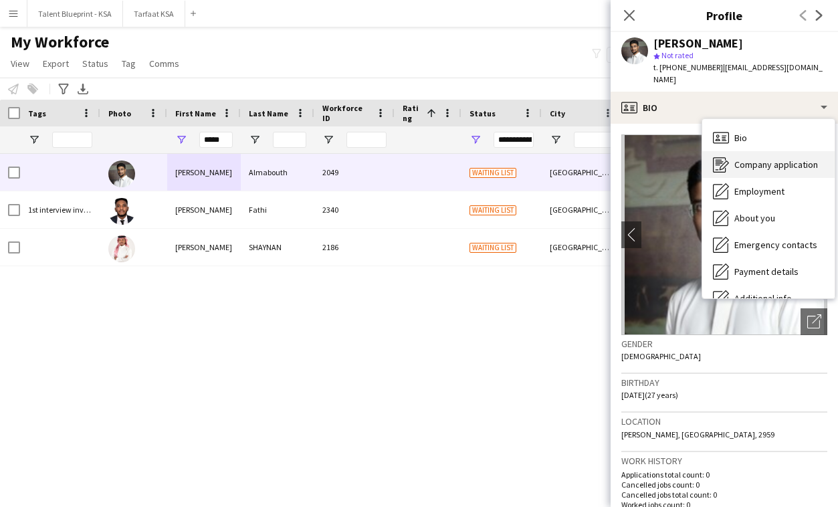
click at [789, 163] on div "Company application Company application" at bounding box center [768, 164] width 132 height 27
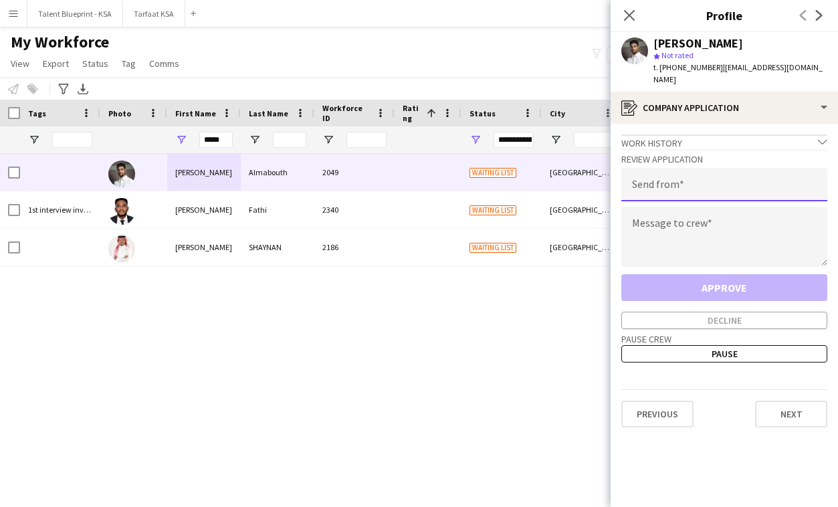
click at [789, 168] on input "email" at bounding box center [724, 184] width 206 height 33
type input "**********"
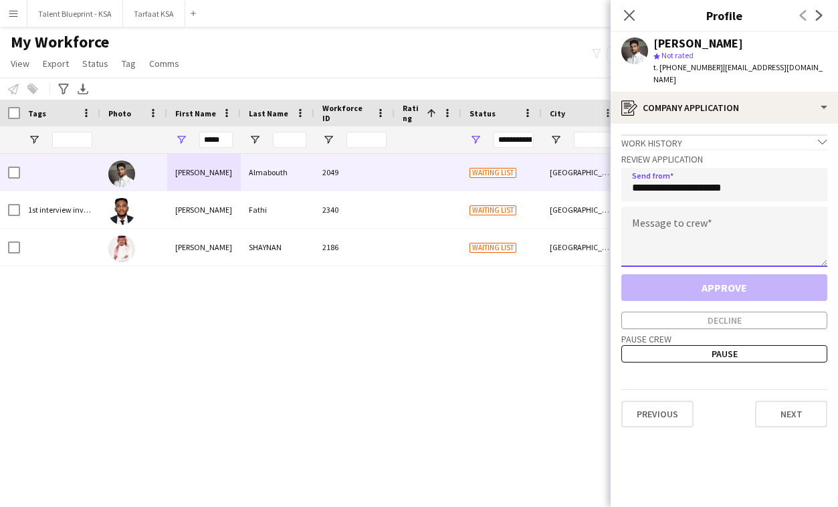
click at [720, 225] on textarea at bounding box center [724, 237] width 206 height 60
paste textarea "**********"
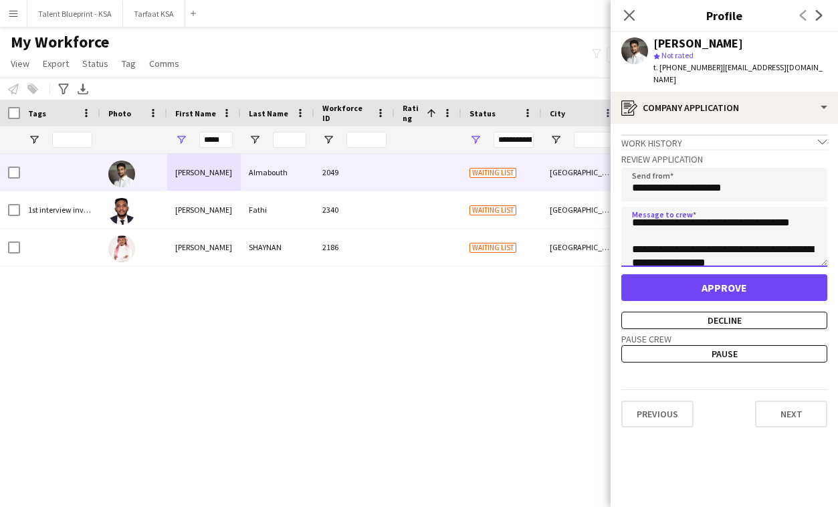
scroll to position [495, 0]
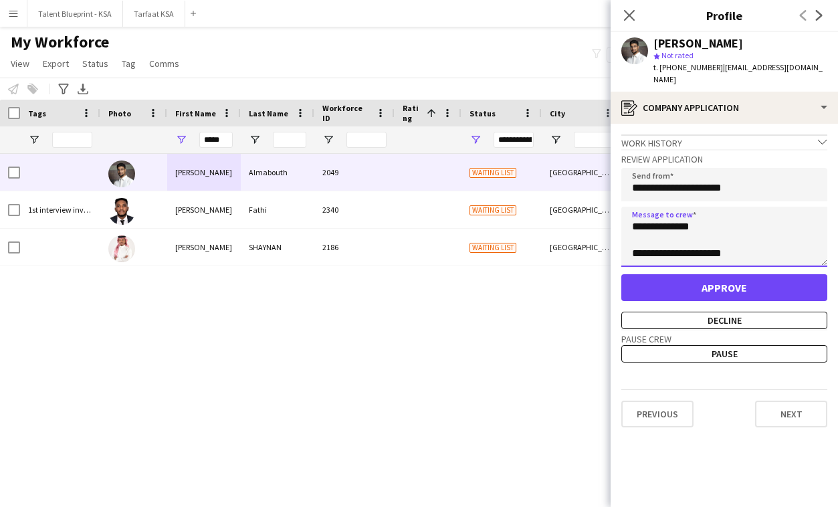
click at [704, 230] on textarea "**********" at bounding box center [724, 237] width 206 height 60
drag, startPoint x: 686, startPoint y: 226, endPoint x: 686, endPoint y: 214, distance: 12.1
click at [686, 214] on textarea "**********" at bounding box center [724, 237] width 206 height 60
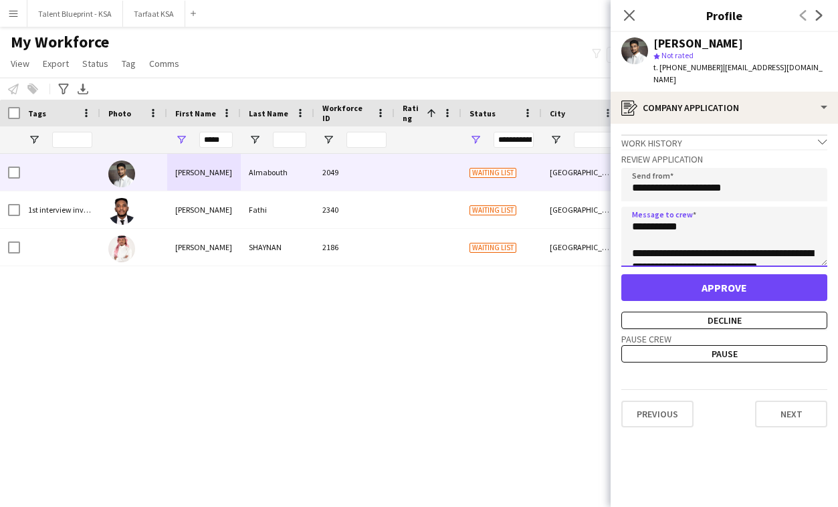
drag, startPoint x: 676, startPoint y: 218, endPoint x: 645, endPoint y: 220, distance: 31.5
click at [644, 220] on textarea "**********" at bounding box center [724, 237] width 206 height 60
click at [675, 229] on textarea "**********" at bounding box center [724, 237] width 206 height 60
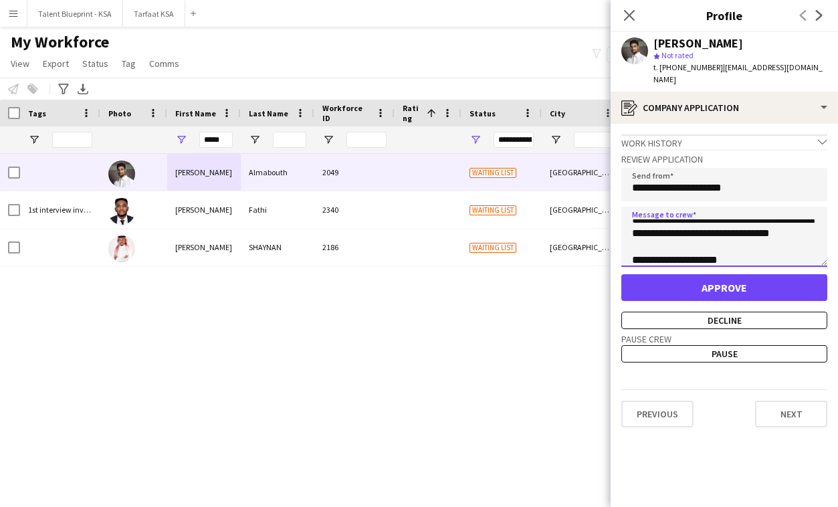
scroll to position [74, 0]
click at [631, 247] on textarea "**********" at bounding box center [724, 237] width 206 height 60
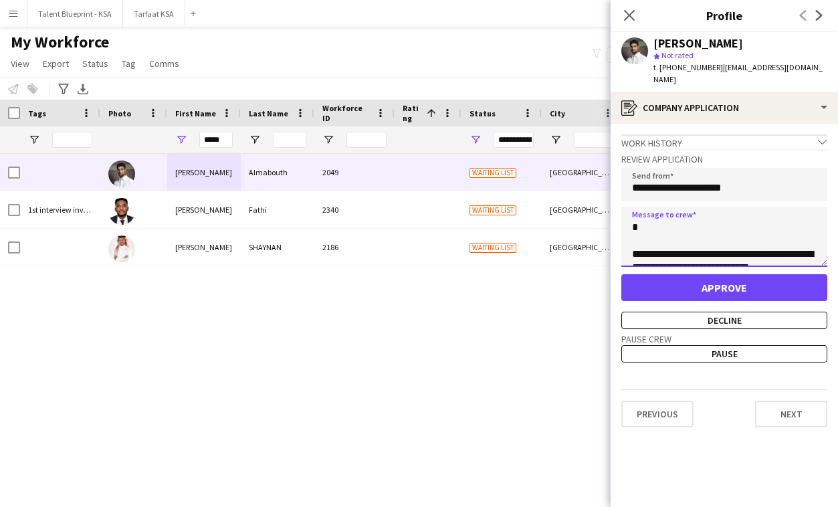
scroll to position [125, 0]
click at [633, 232] on textarea "**********" at bounding box center [724, 237] width 206 height 60
click at [631, 241] on textarea "**********" at bounding box center [724, 237] width 206 height 60
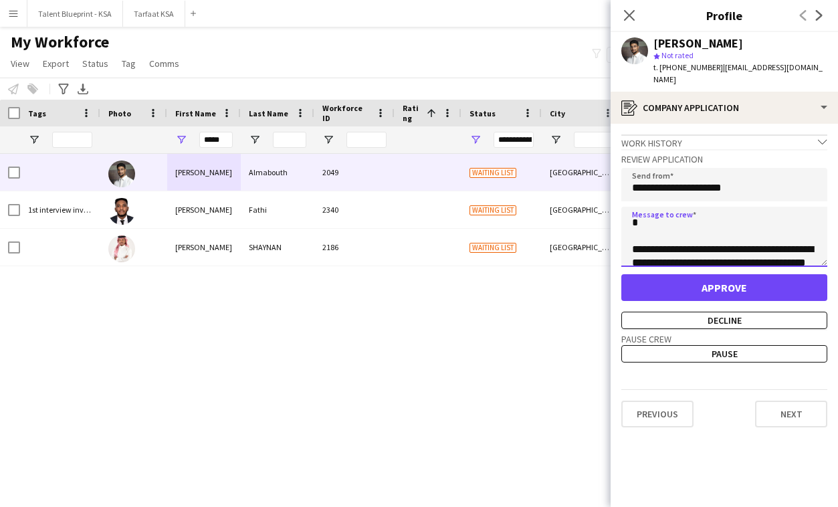
click at [631, 238] on textarea "**********" at bounding box center [724, 237] width 206 height 60
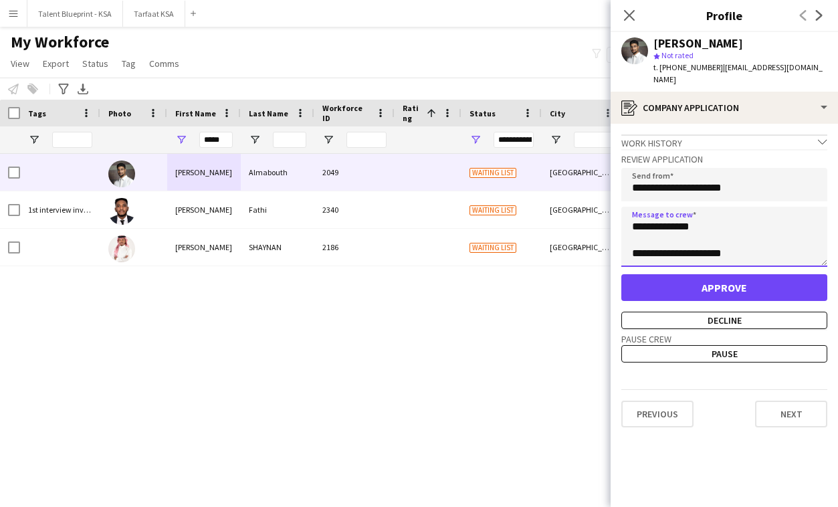
scroll to position [334, 0]
click at [633, 241] on textarea "**********" at bounding box center [724, 237] width 206 height 60
click at [736, 242] on textarea "**********" at bounding box center [724, 237] width 206 height 60
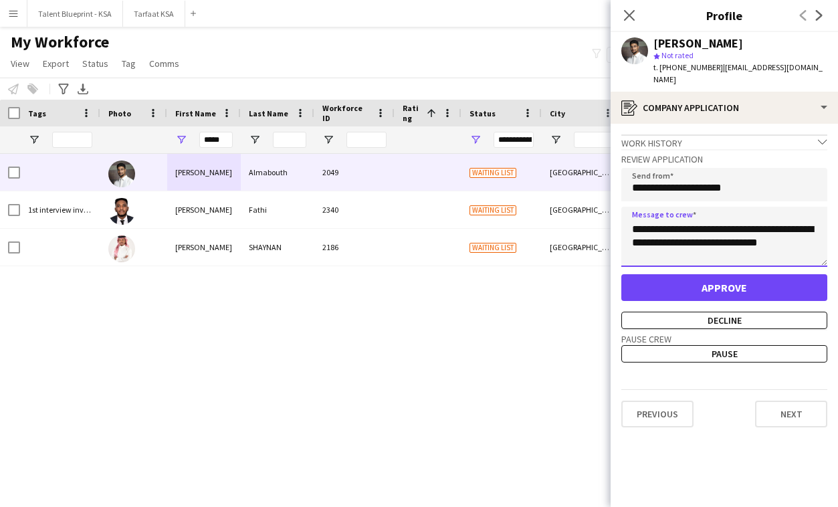
type textarea "**********"
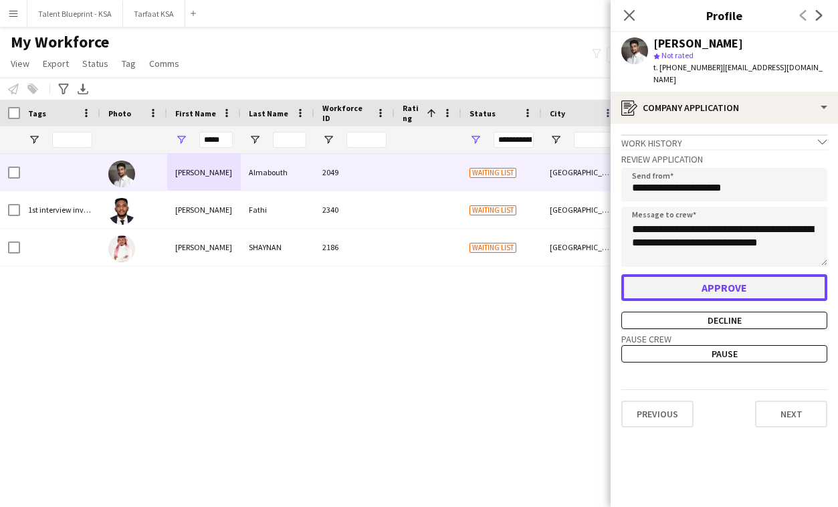
click at [743, 274] on button "Approve" at bounding box center [724, 287] width 206 height 27
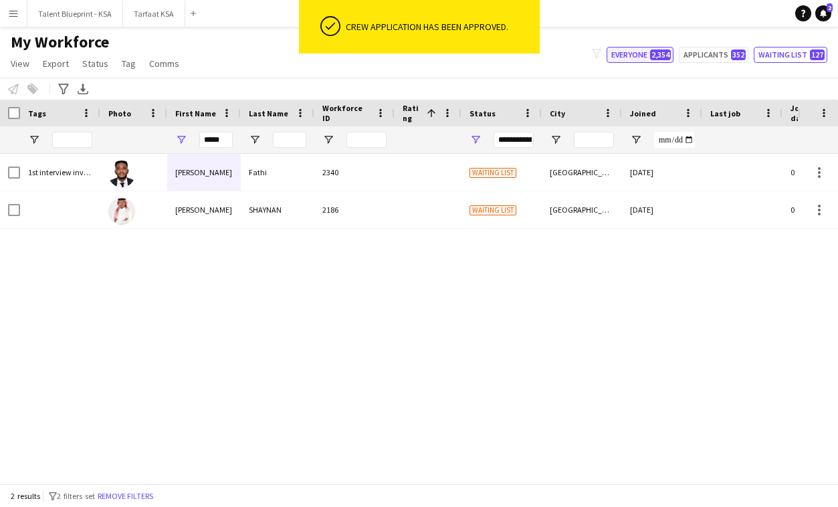
click at [650, 56] on button "Everyone 2,354" at bounding box center [640, 55] width 67 height 16
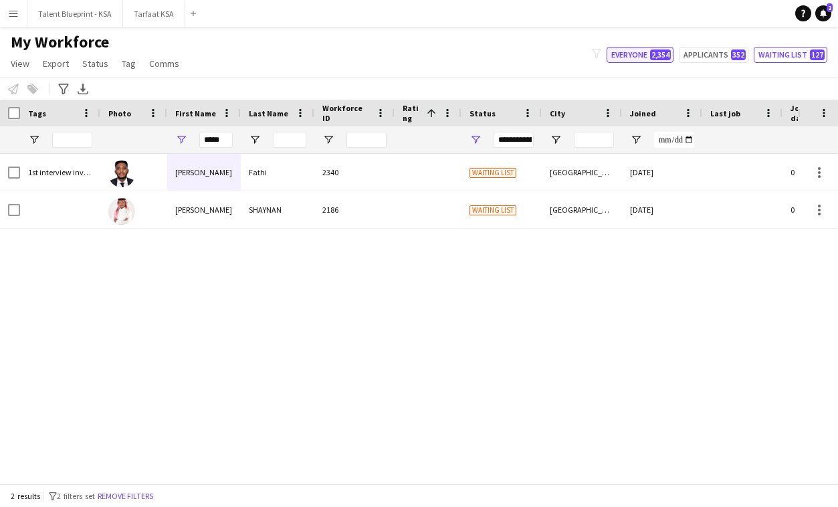
type input "**********"
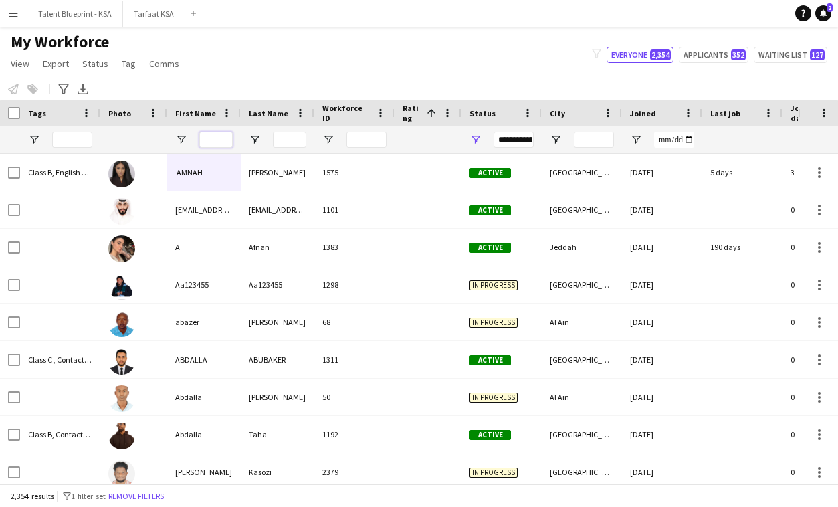
click at [213, 135] on input "First Name Filter Input" at bounding box center [215, 140] width 33 height 16
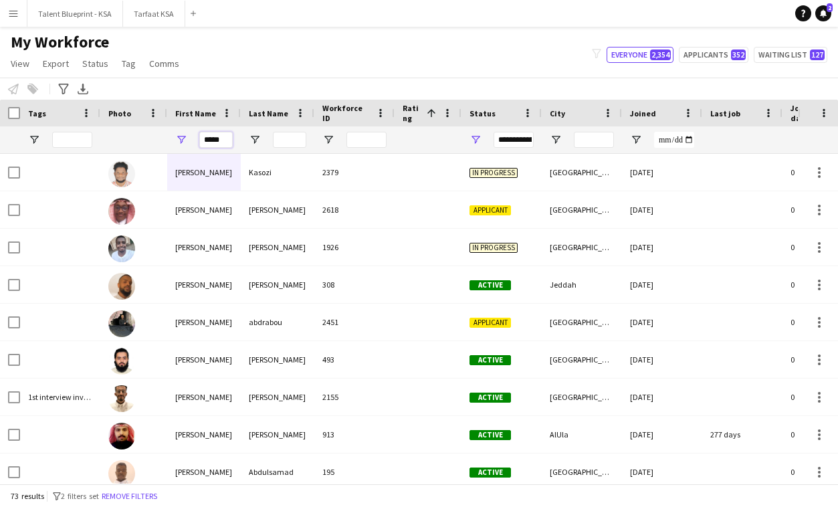
type input "*****"
click at [297, 138] on input "Last Name Filter Input" at bounding box center [289, 140] width 33 height 16
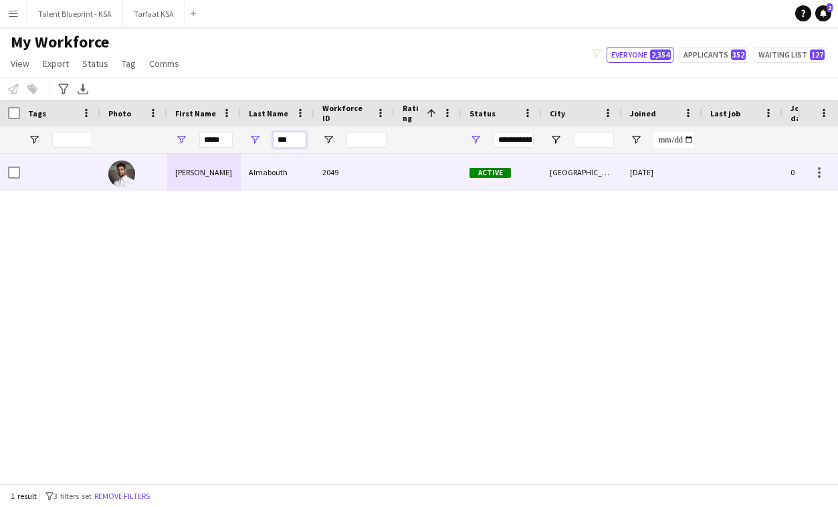
type input "***"
click at [291, 165] on div "Almabouth" at bounding box center [278, 172] width 74 height 37
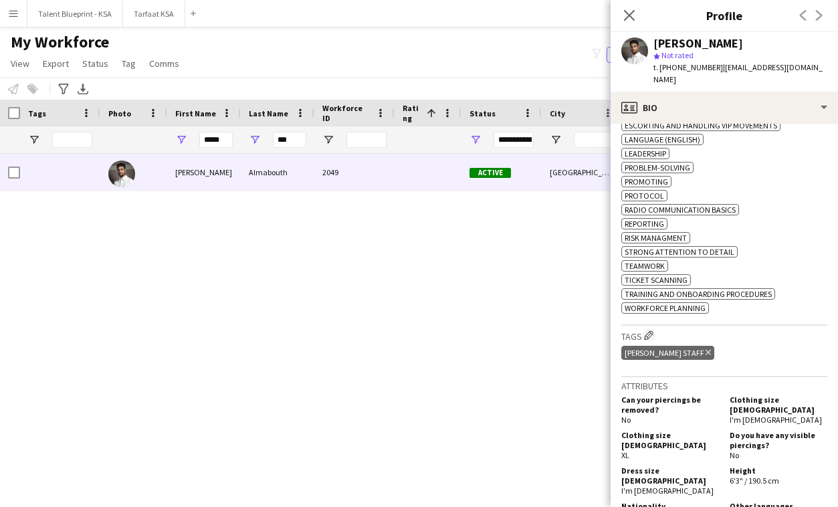
scroll to position [611, 0]
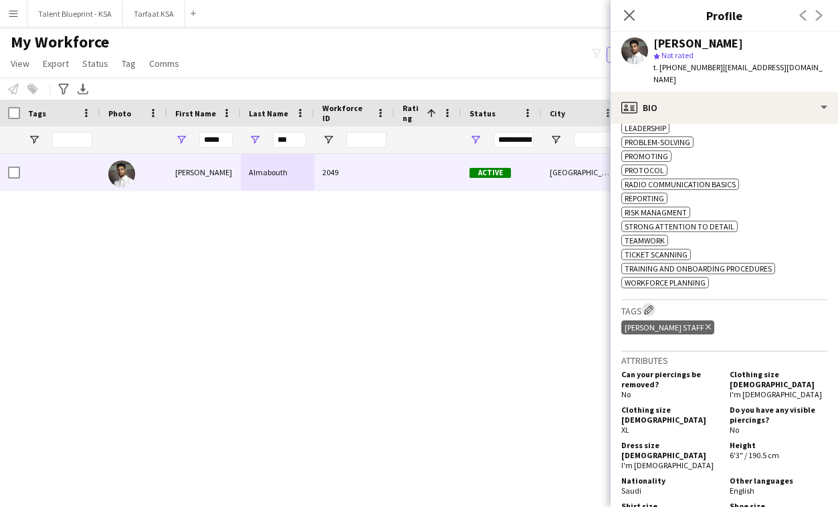
click at [654, 310] on app-icon "Edit crew company tags" at bounding box center [648, 309] width 9 height 9
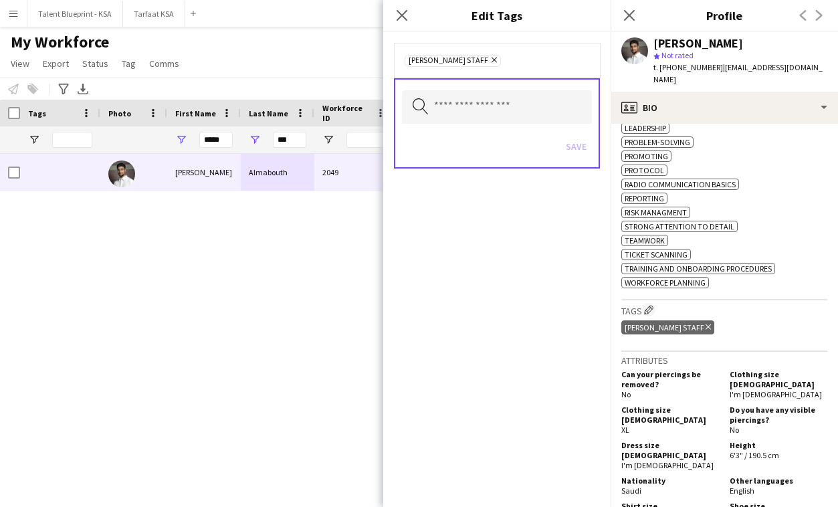
click at [704, 314] on h3 "Tags Edit crew company tags" at bounding box center [724, 310] width 206 height 14
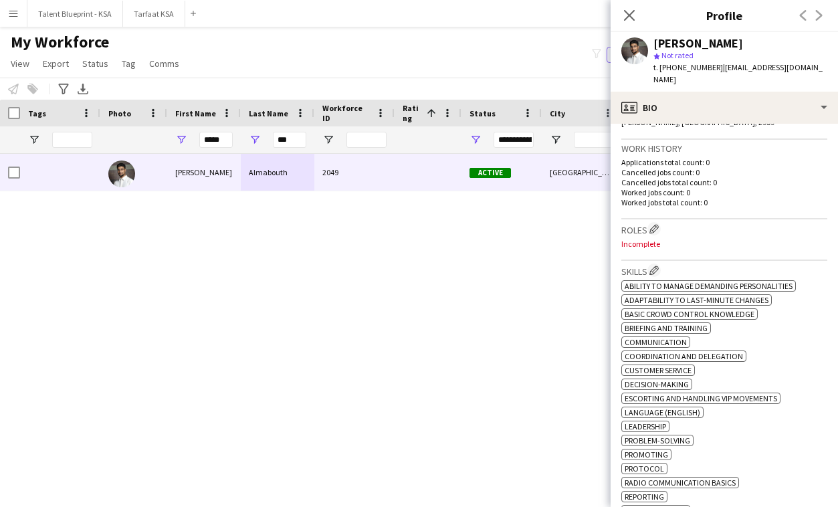
scroll to position [244, 0]
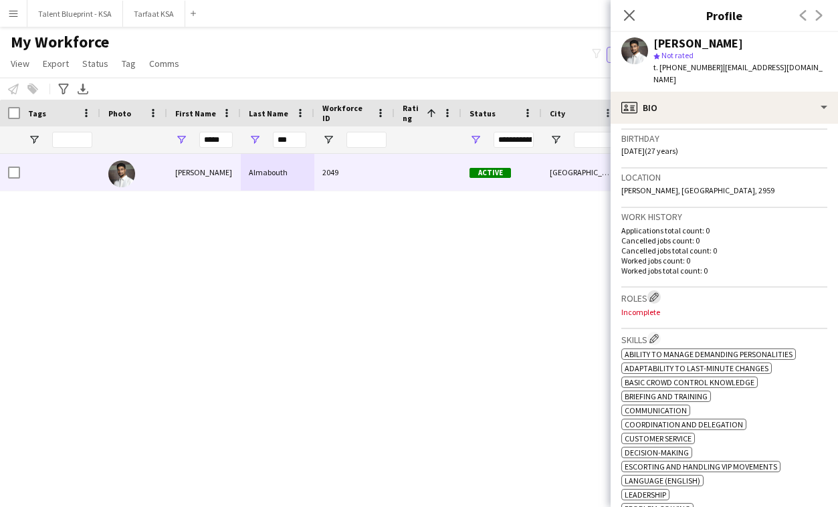
click at [656, 292] on app-icon "Edit crew company roles" at bounding box center [654, 296] width 9 height 9
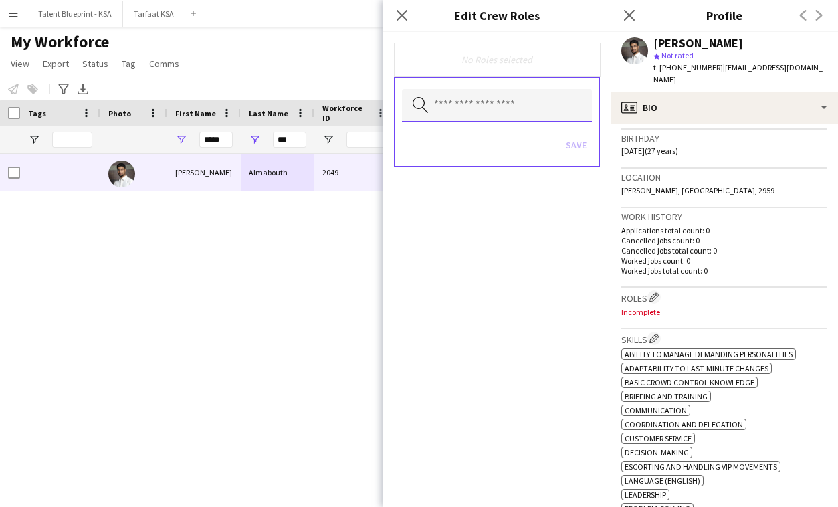
click at [515, 114] on input "text" at bounding box center [497, 105] width 190 height 33
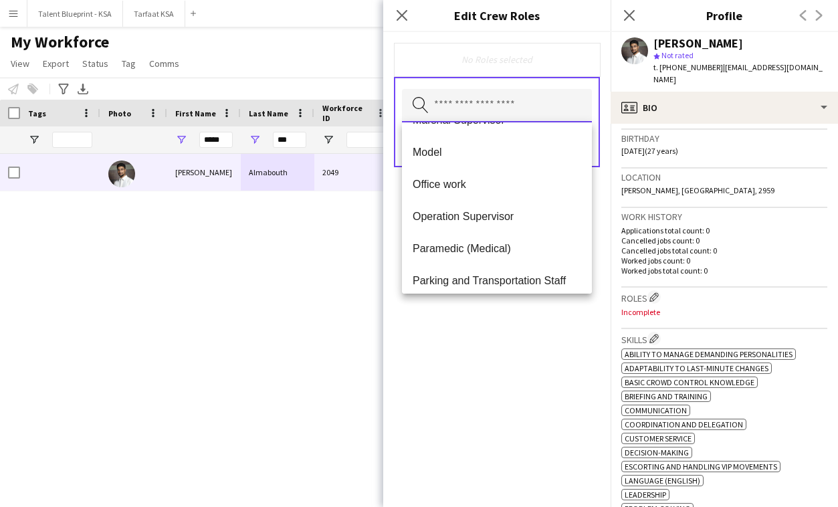
scroll to position [289, 0]
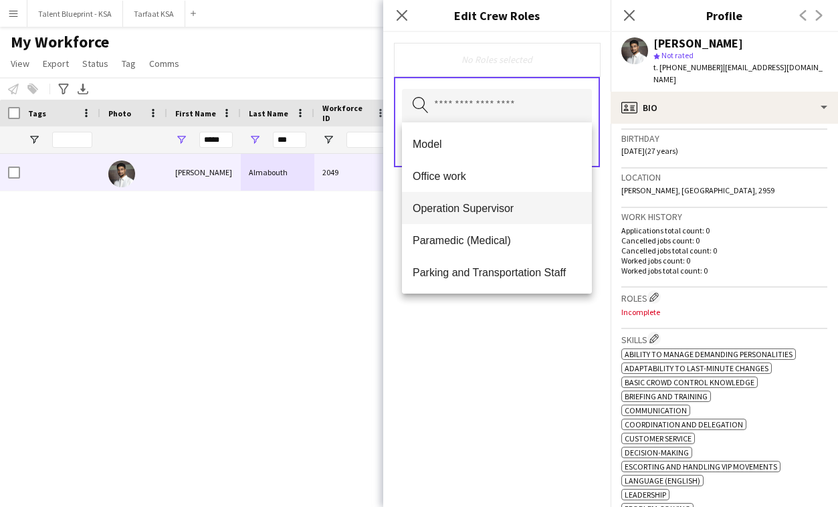
click at [525, 209] on span "Operation Supervisor" at bounding box center [497, 208] width 169 height 13
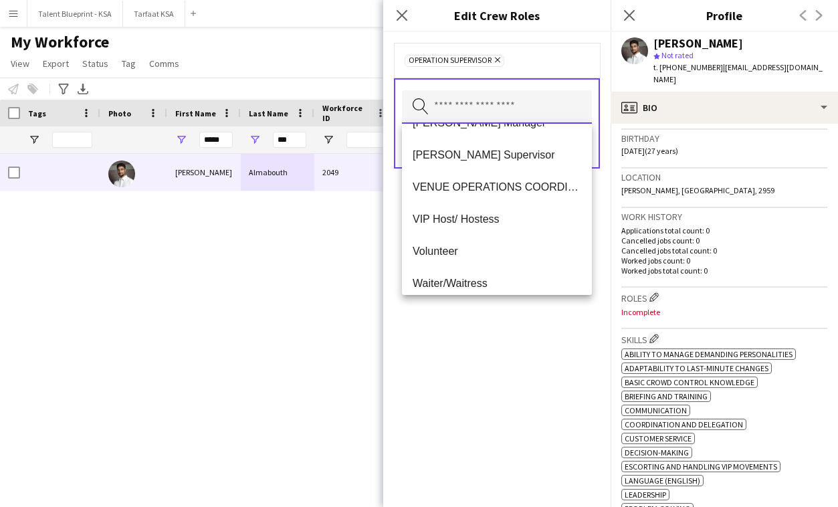
scroll to position [732, 0]
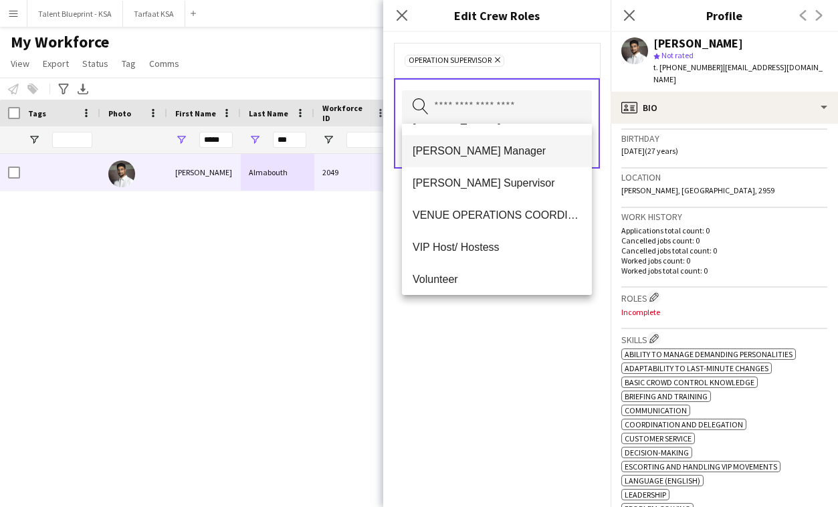
click at [522, 151] on span "[PERSON_NAME] Manager" at bounding box center [497, 150] width 169 height 13
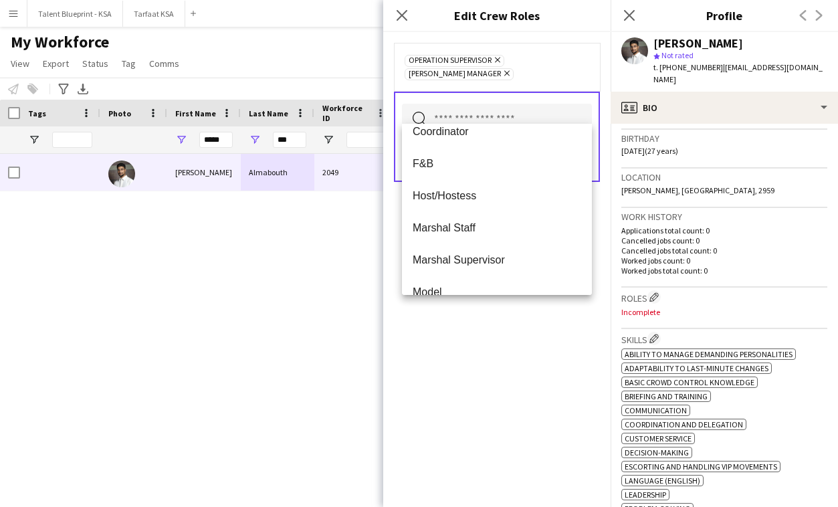
scroll to position [0, 0]
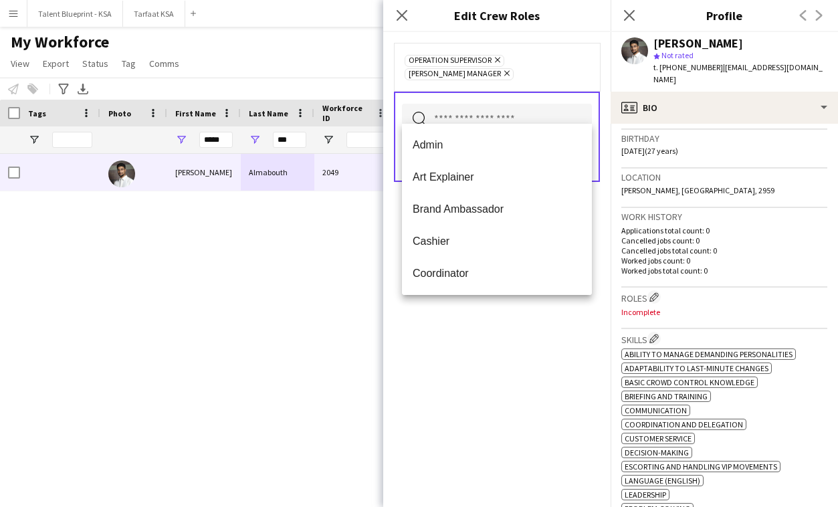
click at [520, 389] on div "Operation Supervisor Remove [PERSON_NAME] Manager Remove Search by role type Sa…" at bounding box center [496, 269] width 227 height 475
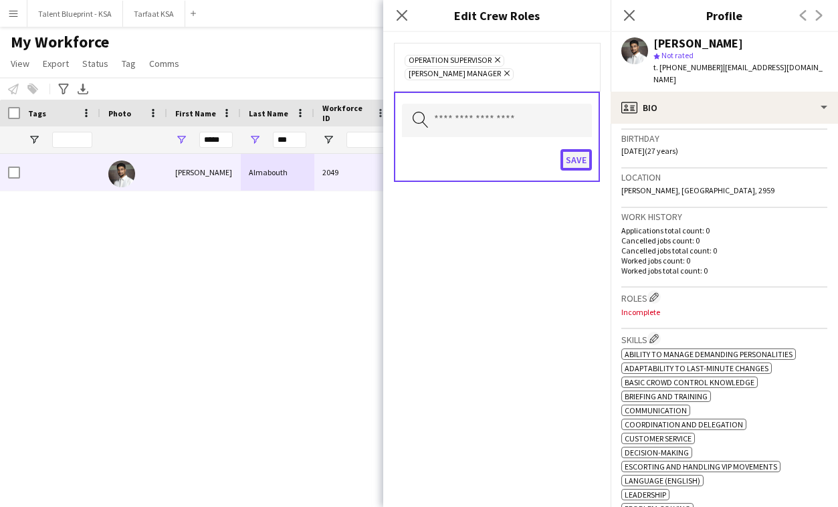
click at [585, 149] on button "Save" at bounding box center [576, 159] width 31 height 21
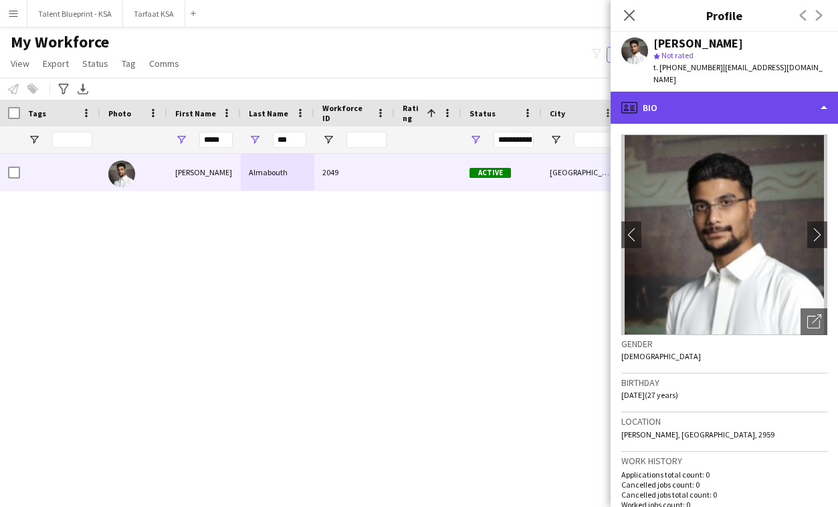
click at [754, 101] on div "profile Bio" at bounding box center [724, 108] width 227 height 32
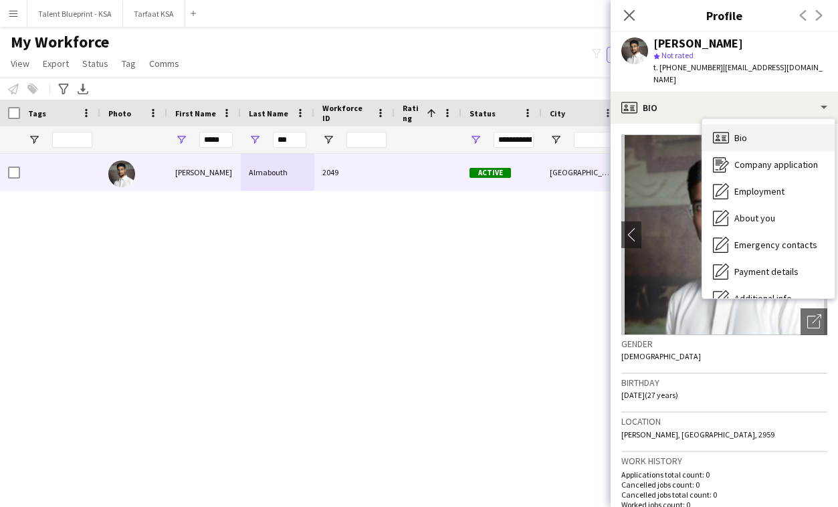
click at [777, 127] on div "Bio Bio" at bounding box center [768, 137] width 132 height 27
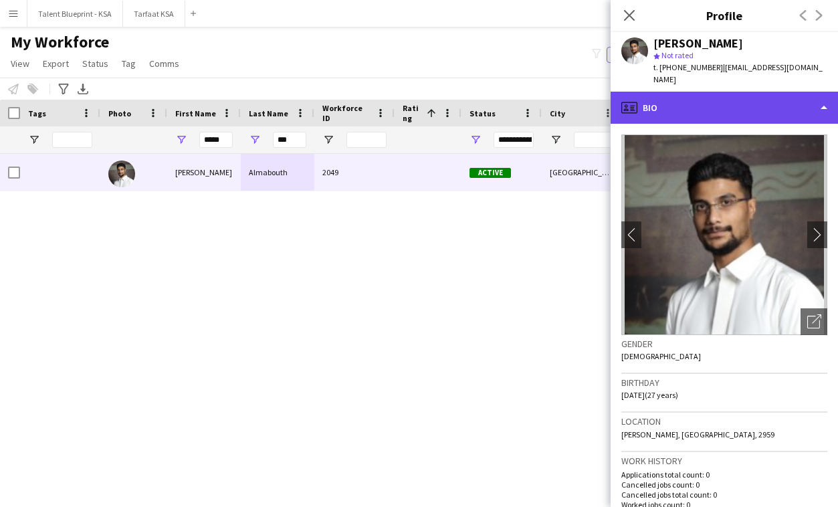
click at [777, 97] on div "profile Bio" at bounding box center [724, 108] width 227 height 32
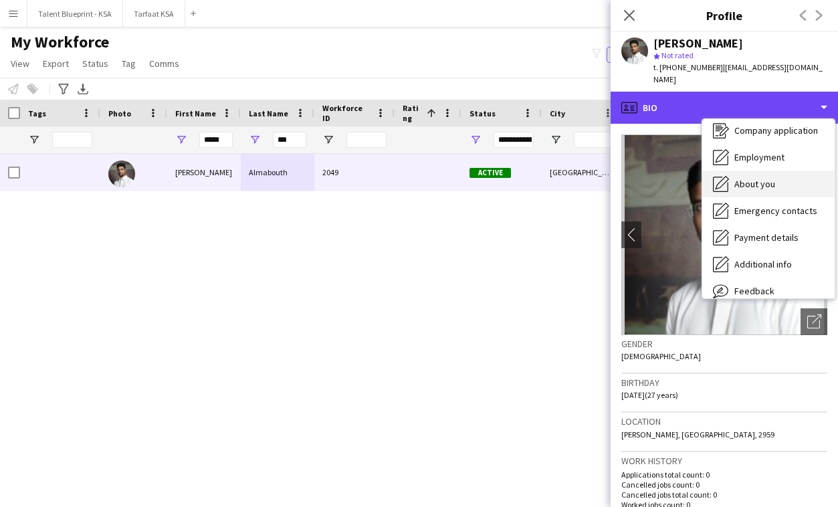
scroll to position [72, 0]
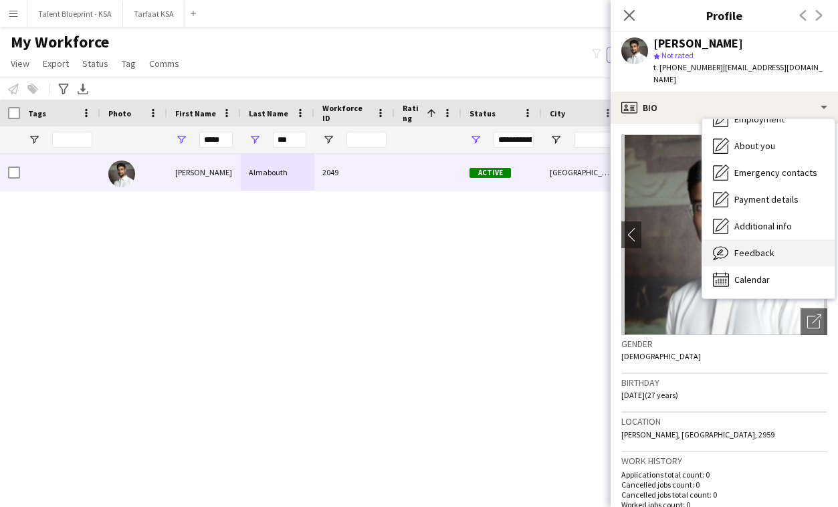
click at [779, 239] on div "Feedback Feedback" at bounding box center [768, 252] width 132 height 27
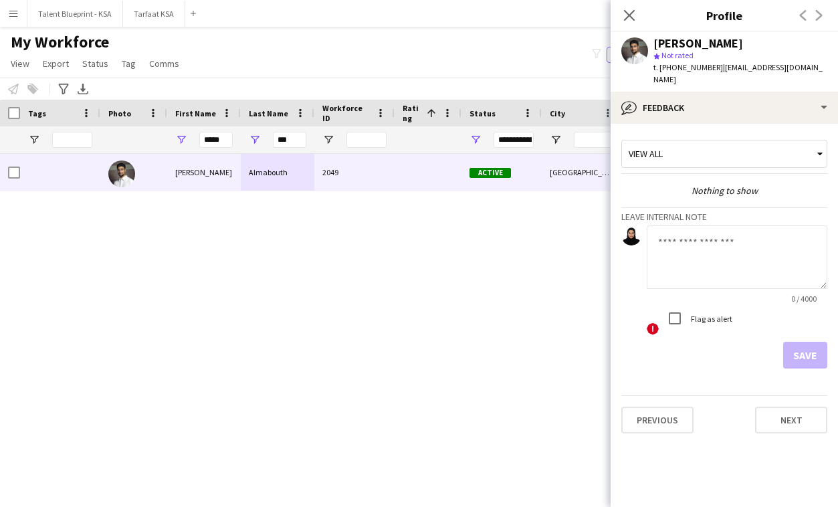
click at [779, 237] on textarea at bounding box center [737, 257] width 181 height 64
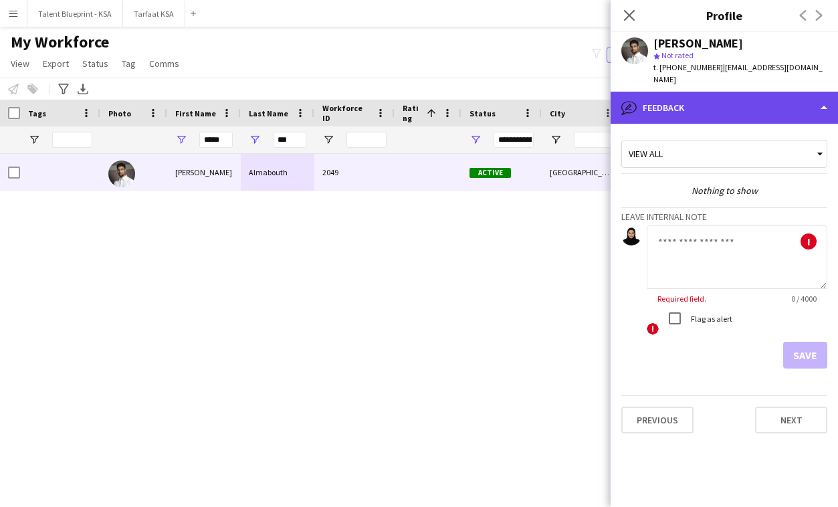
click at [720, 109] on div "bubble-pencil Feedback" at bounding box center [724, 108] width 227 height 32
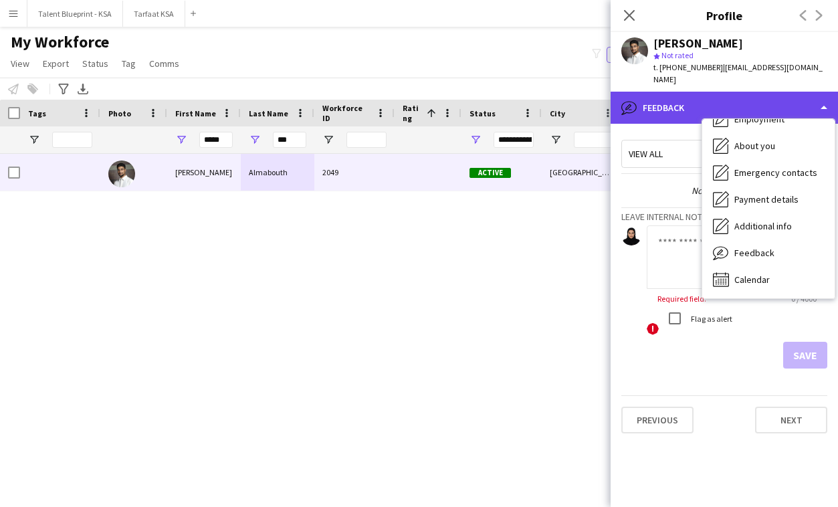
click at [686, 92] on div "bubble-pencil Feedback" at bounding box center [724, 108] width 227 height 32
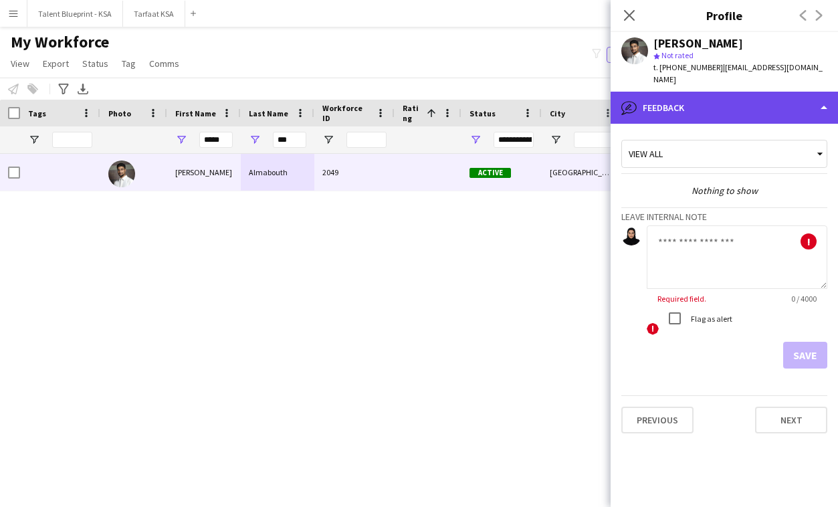
click at [727, 102] on div "bubble-pencil Feedback" at bounding box center [724, 108] width 227 height 32
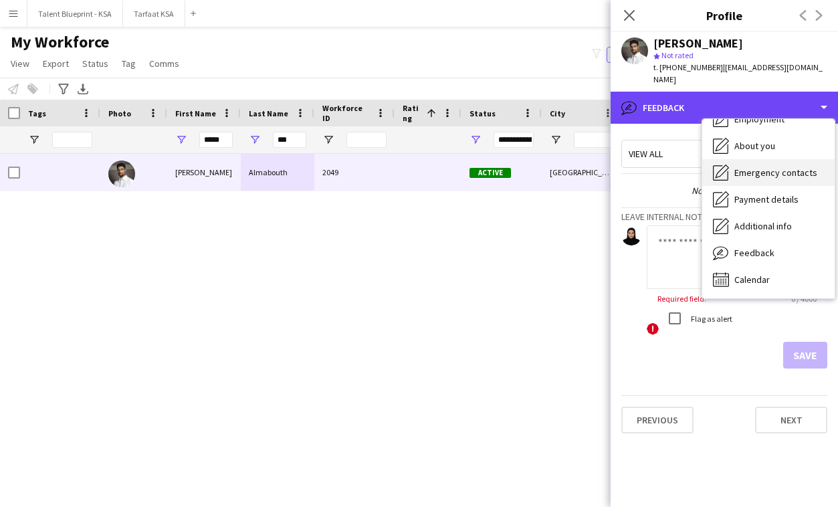
scroll to position [0, 0]
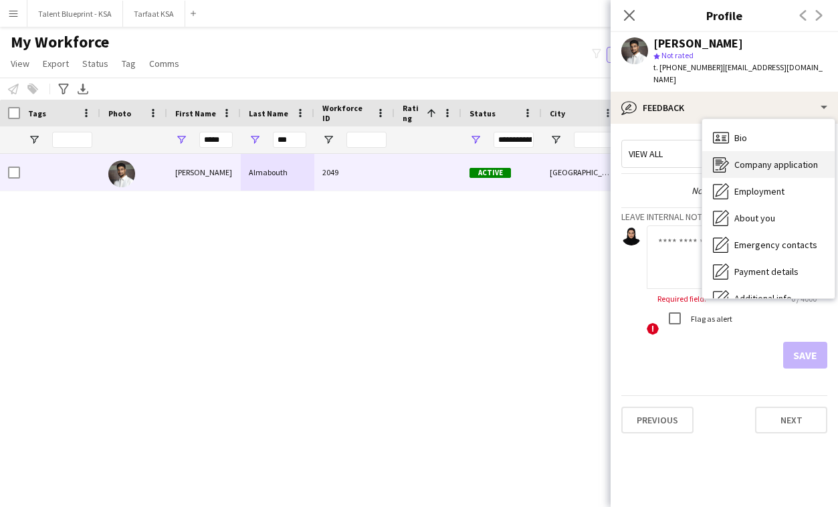
click at [773, 159] on span "Company application" at bounding box center [776, 165] width 84 height 12
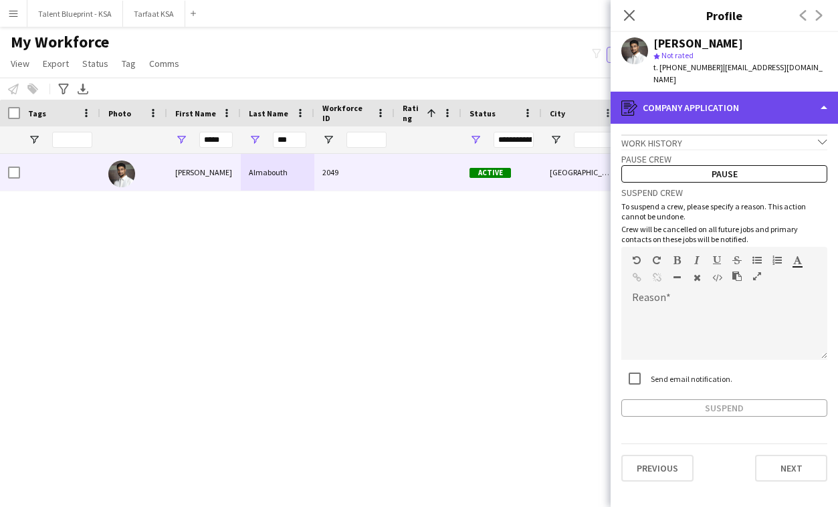
click at [749, 92] on div "register Company application" at bounding box center [724, 108] width 227 height 32
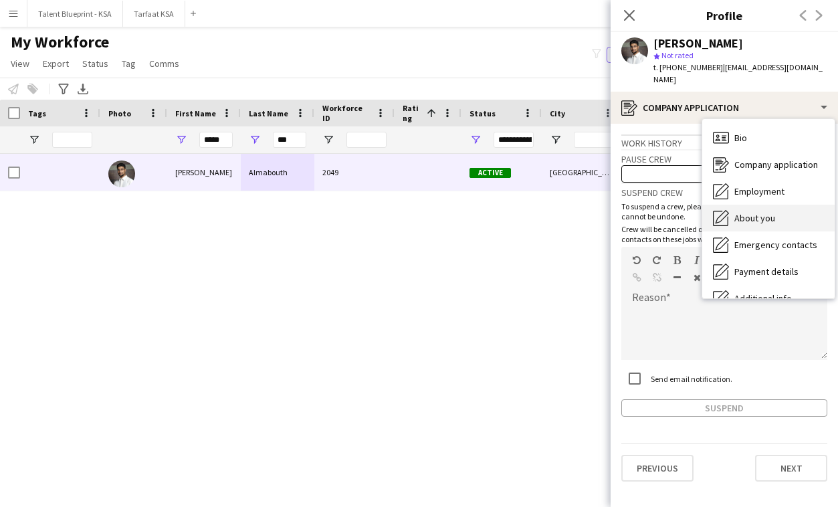
click at [776, 208] on div "About you About you" at bounding box center [768, 218] width 132 height 27
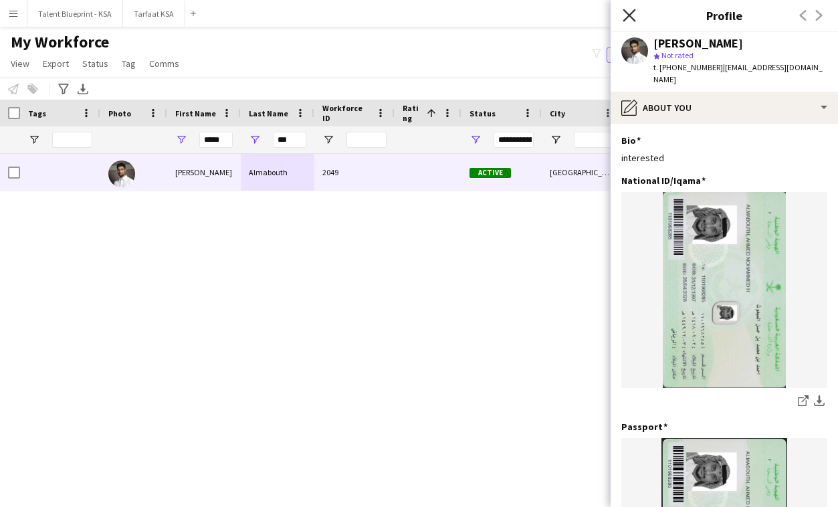
click at [632, 13] on icon at bounding box center [629, 15] width 13 height 13
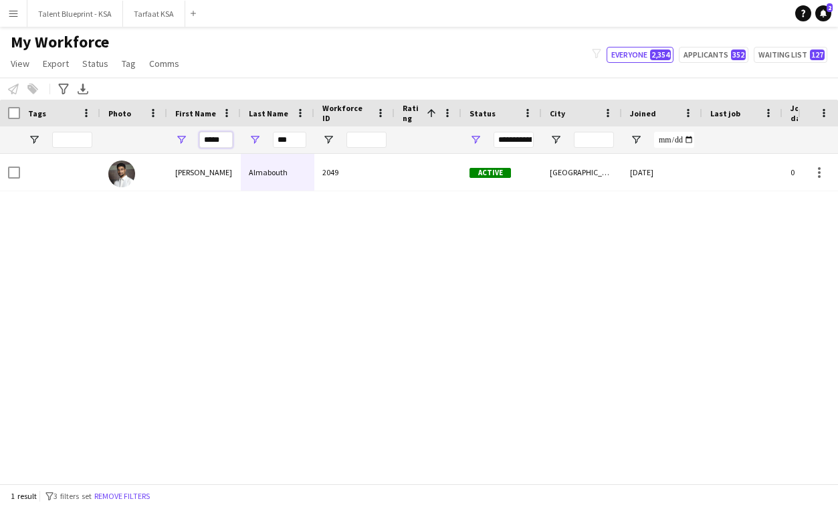
click at [213, 140] on input "*****" at bounding box center [215, 140] width 33 height 16
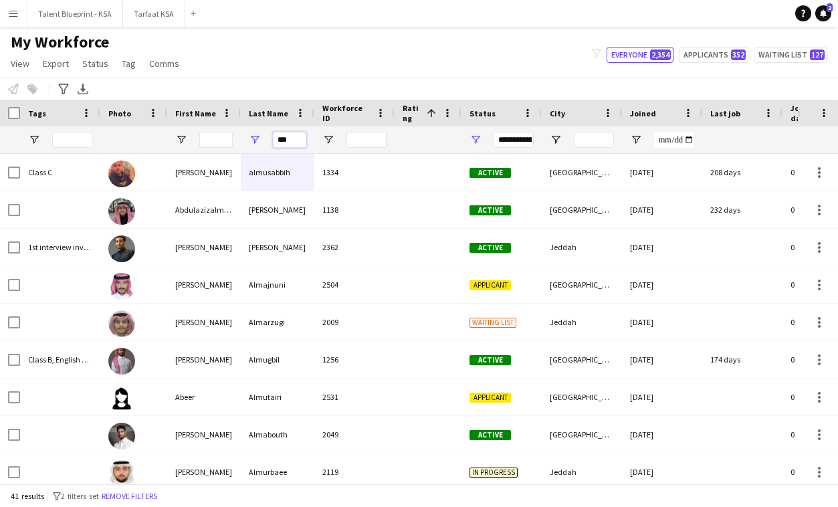
click at [294, 140] on input "***" at bounding box center [289, 140] width 33 height 16
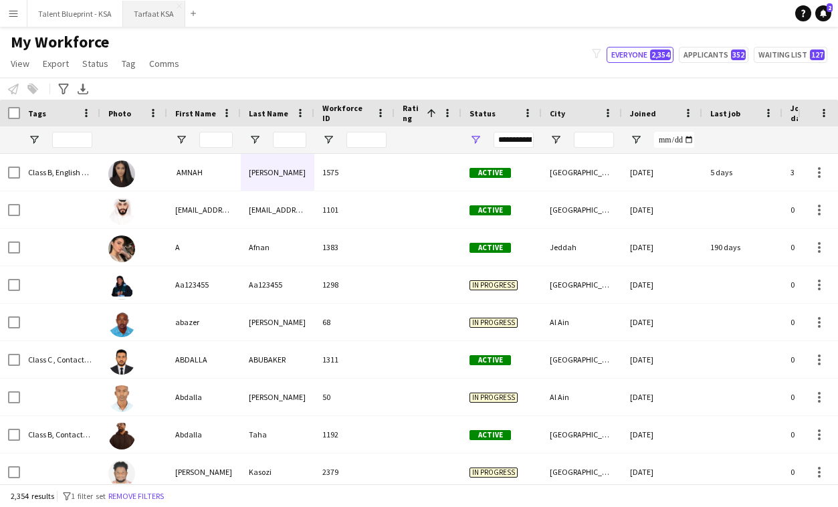
click at [150, 15] on button "Tarfaat KSA Close" at bounding box center [154, 14] width 62 height 26
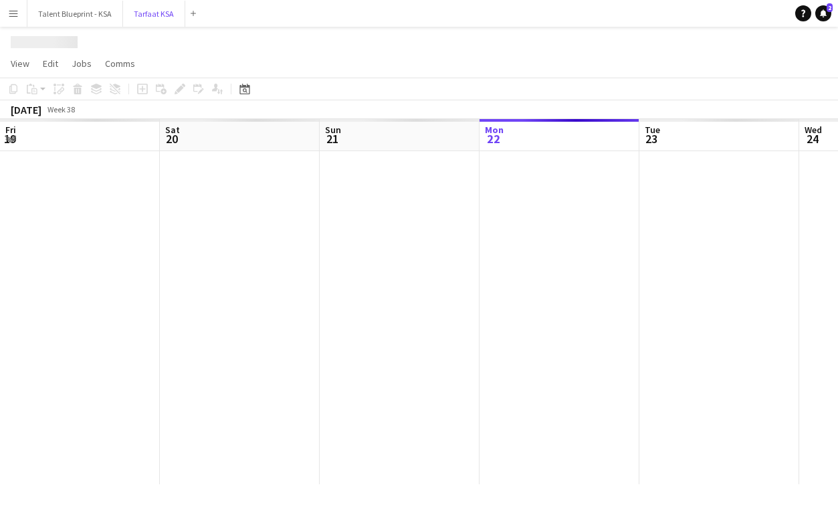
scroll to position [0, 320]
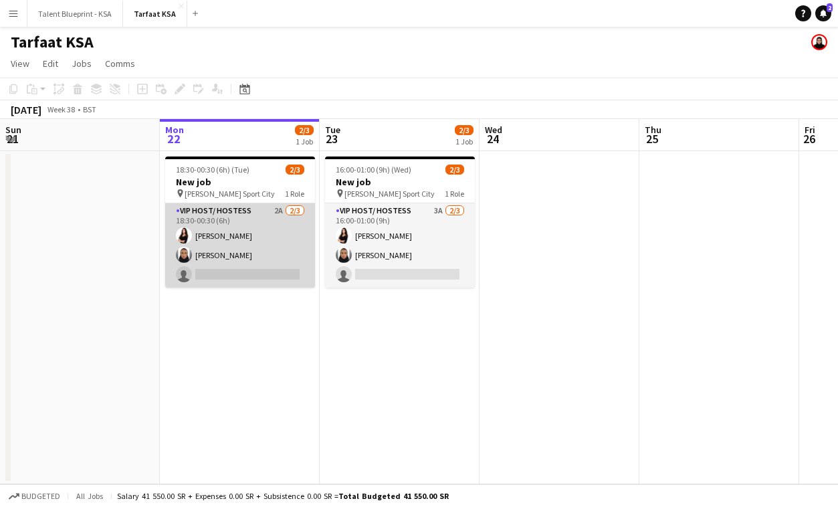
click at [229, 241] on app-card-role "VIP Host/ Hostess 2A [DATE] 18:30-00:30 (6h) [PERSON_NAME] [PERSON_NAME] single…" at bounding box center [240, 245] width 150 height 84
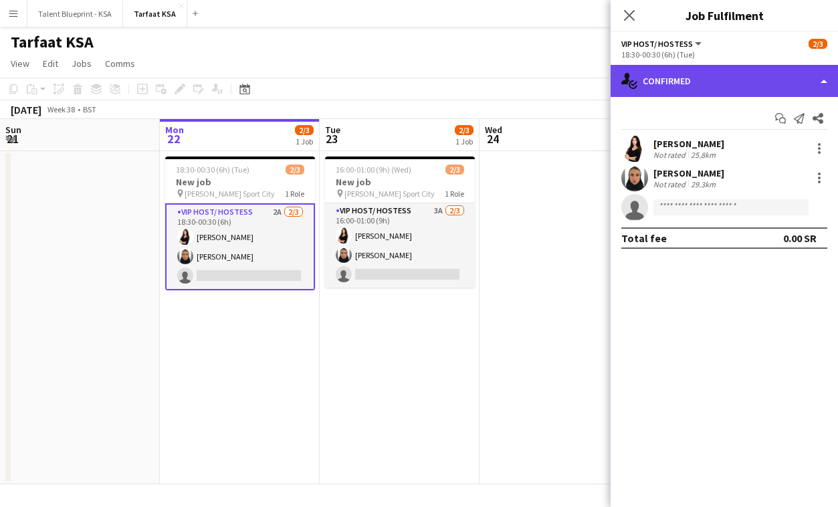
click at [740, 83] on div "single-neutral-actions-check-2 Confirmed" at bounding box center [724, 81] width 227 height 32
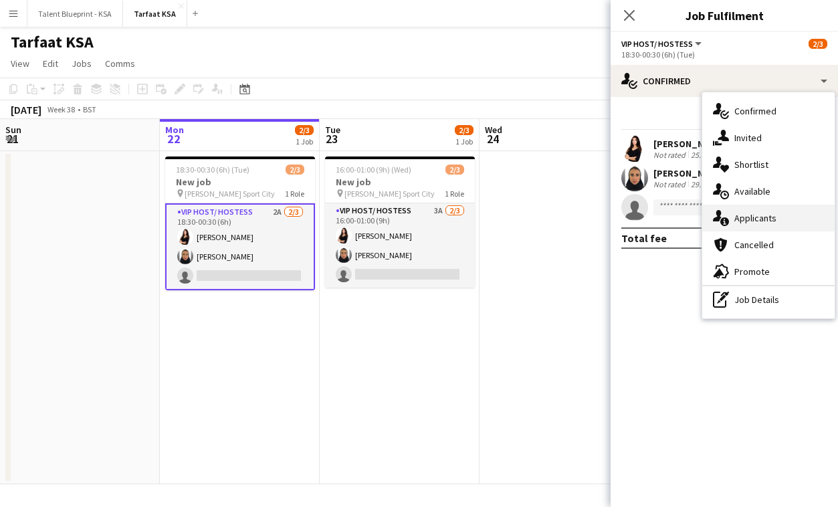
click at [741, 219] on span "Applicants" at bounding box center [755, 218] width 42 height 12
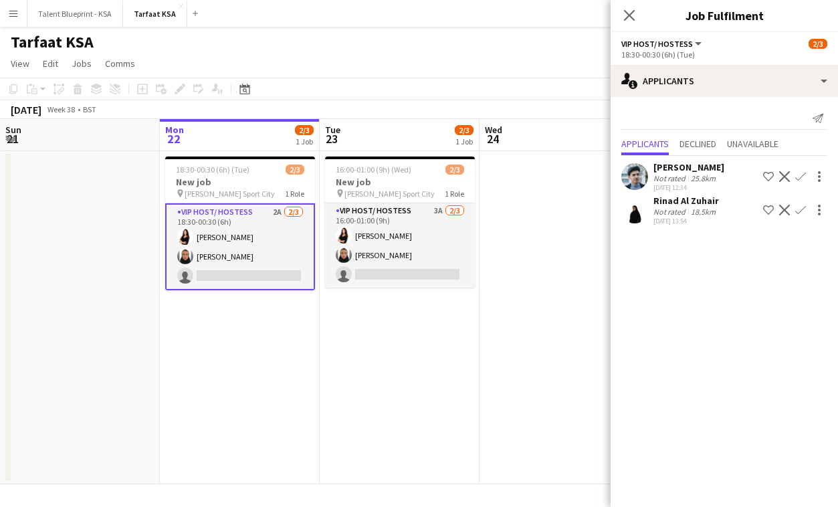
click at [678, 209] on div "Not rated" at bounding box center [671, 212] width 35 height 10
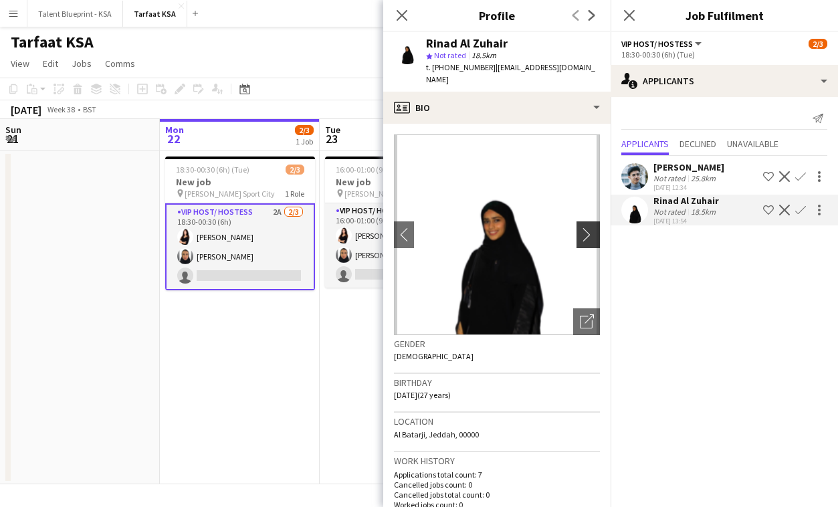
click at [591, 221] on button "chevron-right" at bounding box center [590, 234] width 27 height 27
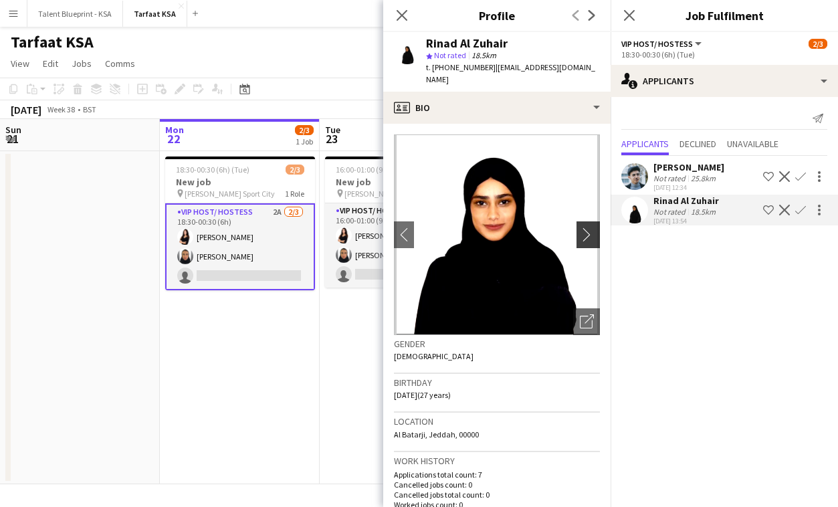
click at [591, 221] on button "chevron-right" at bounding box center [590, 234] width 27 height 27
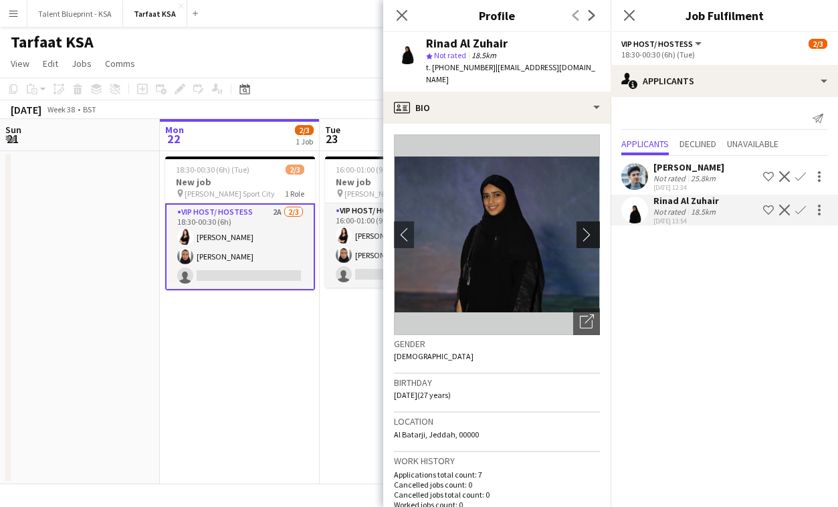
click at [591, 221] on button "chevron-right" at bounding box center [590, 234] width 27 height 27
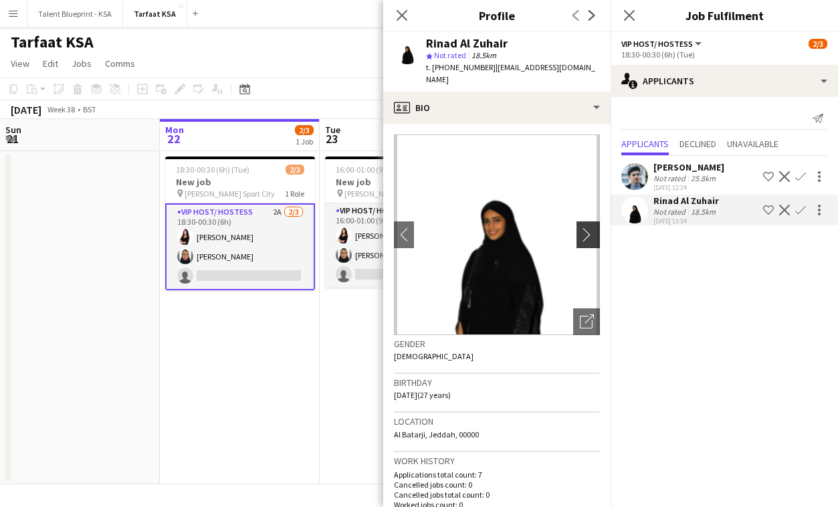
click at [591, 221] on button "chevron-right" at bounding box center [590, 234] width 27 height 27
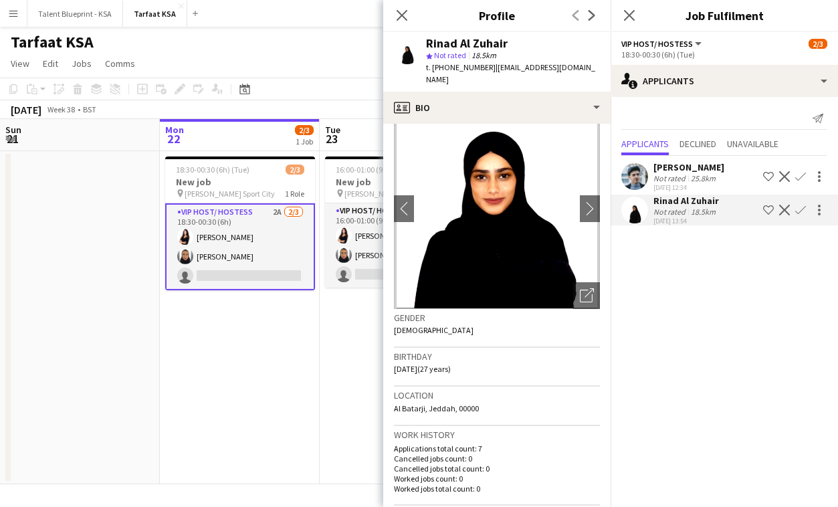
scroll to position [0, 0]
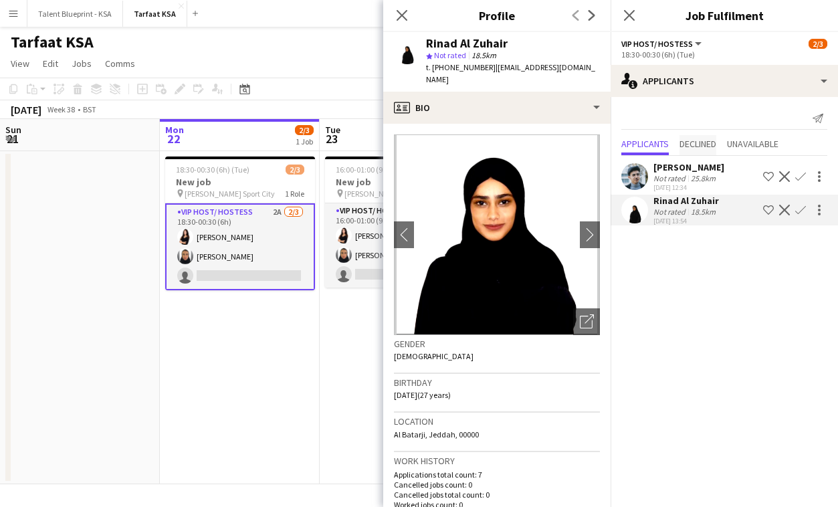
click at [704, 148] on span "Declined" at bounding box center [698, 143] width 37 height 9
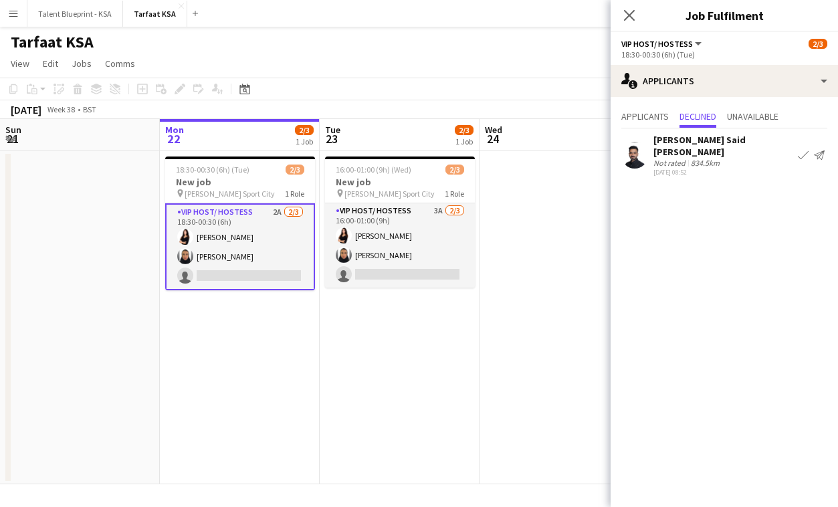
click at [639, 145] on app-user-avatar at bounding box center [634, 155] width 27 height 27
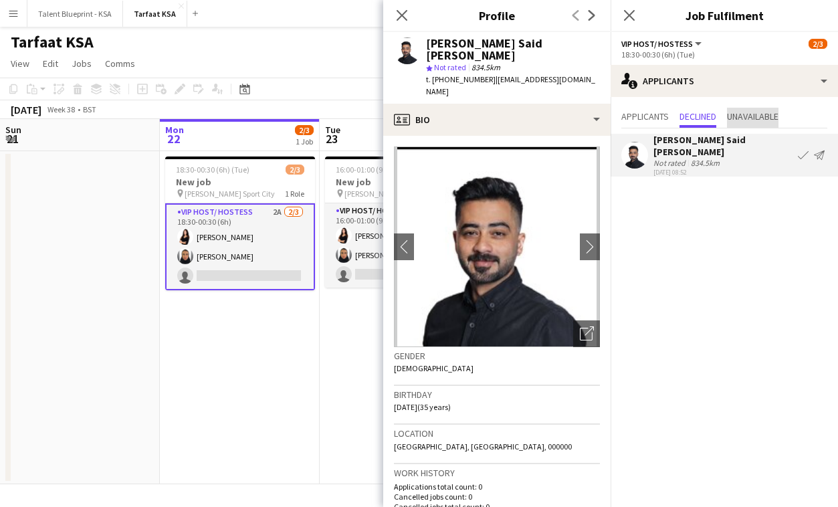
click at [754, 112] on span "Unavailable" at bounding box center [753, 116] width 52 height 9
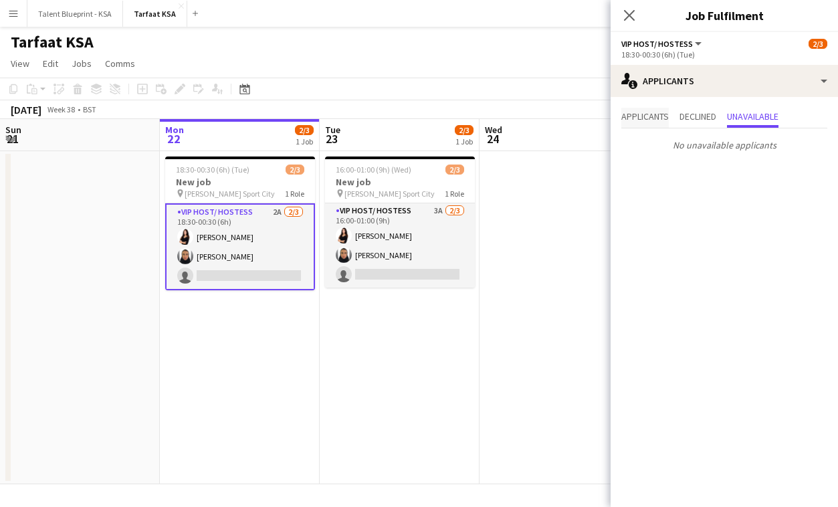
click at [644, 116] on span "Applicants" at bounding box center [644, 116] width 47 height 9
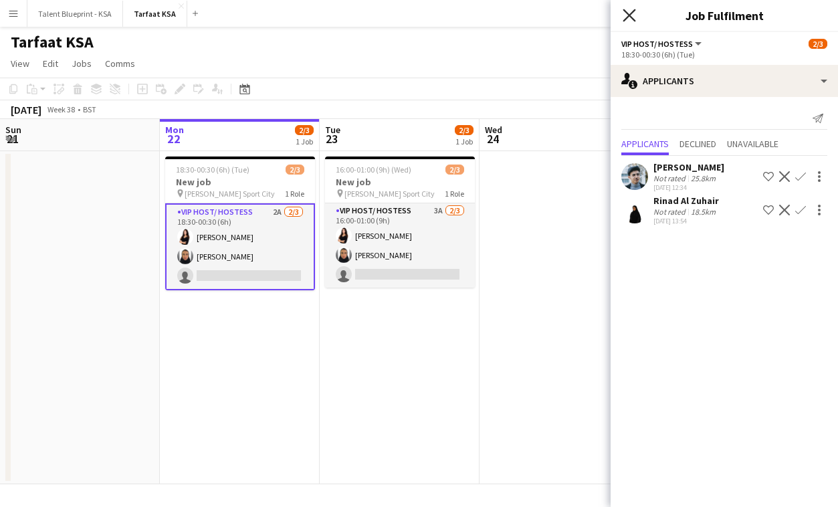
click at [628, 13] on icon "Close pop-in" at bounding box center [629, 15] width 13 height 13
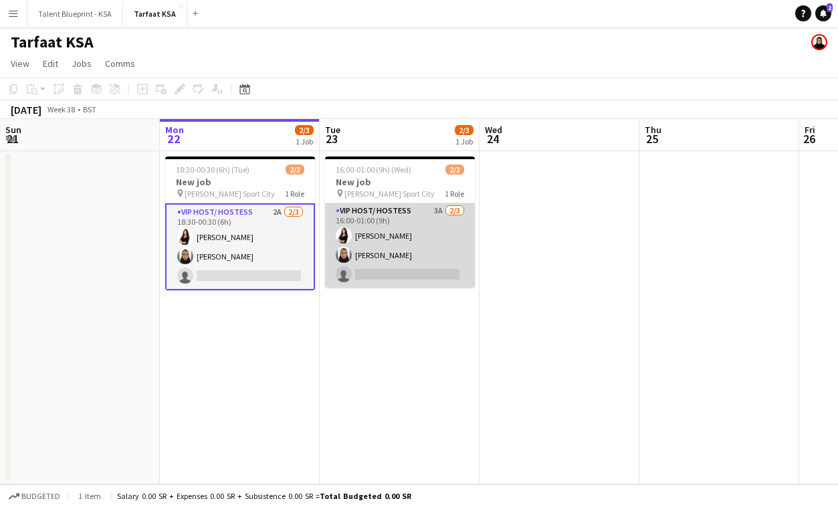
click at [395, 254] on app-card-role "VIP Host/ Hostess 3A [DATE] 16:00-01:00 (9h) [PERSON_NAME] [PERSON_NAME] single…" at bounding box center [400, 245] width 150 height 84
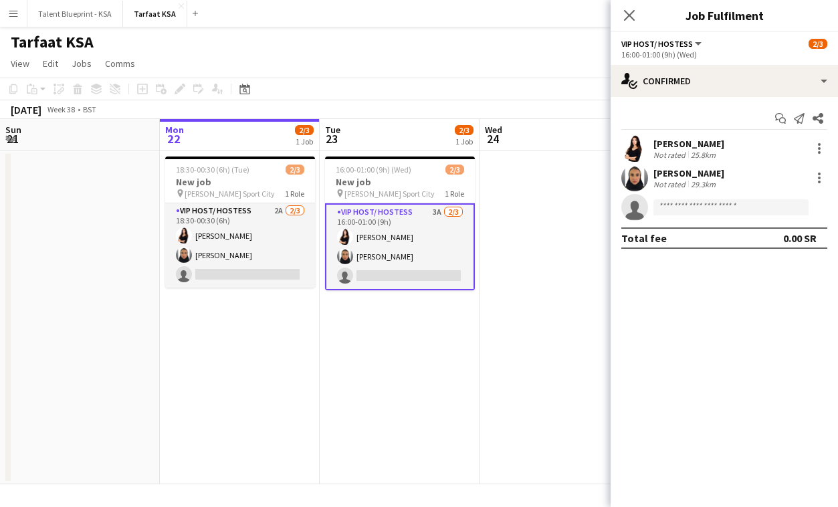
click at [637, 181] on app-user-avatar at bounding box center [634, 178] width 27 height 27
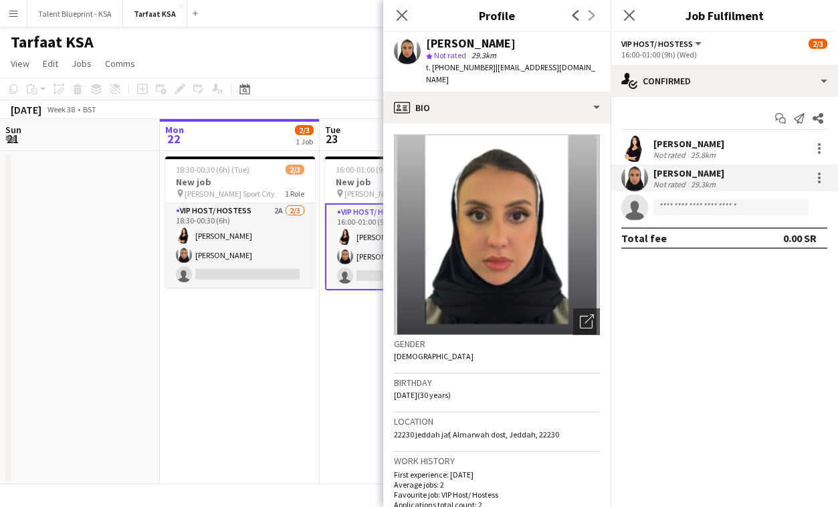
click at [582, 338] on h3 "Gender" at bounding box center [497, 344] width 206 height 12
click at [582, 318] on div "Open photos pop-in" at bounding box center [586, 321] width 27 height 27
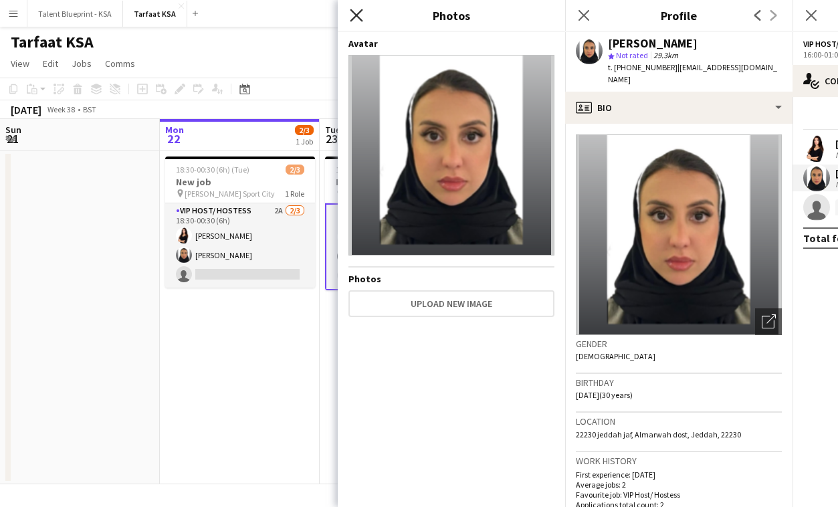
click at [357, 15] on icon at bounding box center [356, 15] width 13 height 13
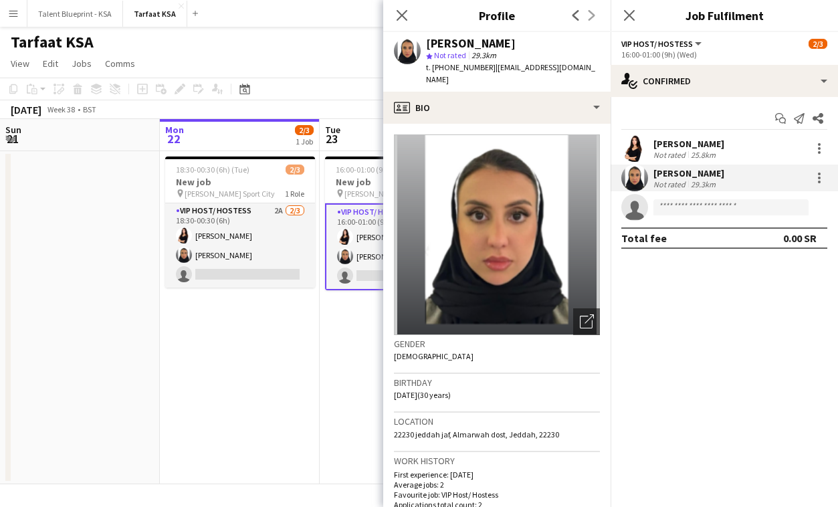
click at [698, 137] on div "[PERSON_NAME] Not rated 25.8km" at bounding box center [724, 148] width 227 height 27
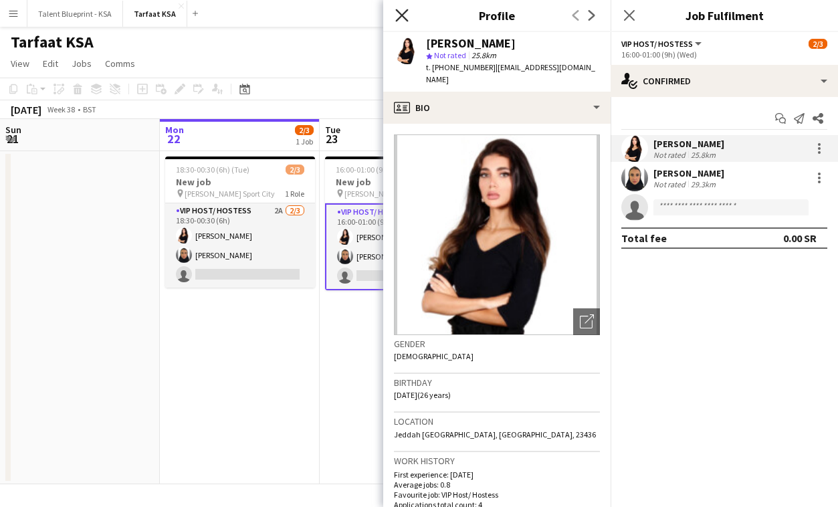
click at [405, 19] on icon at bounding box center [401, 15] width 13 height 13
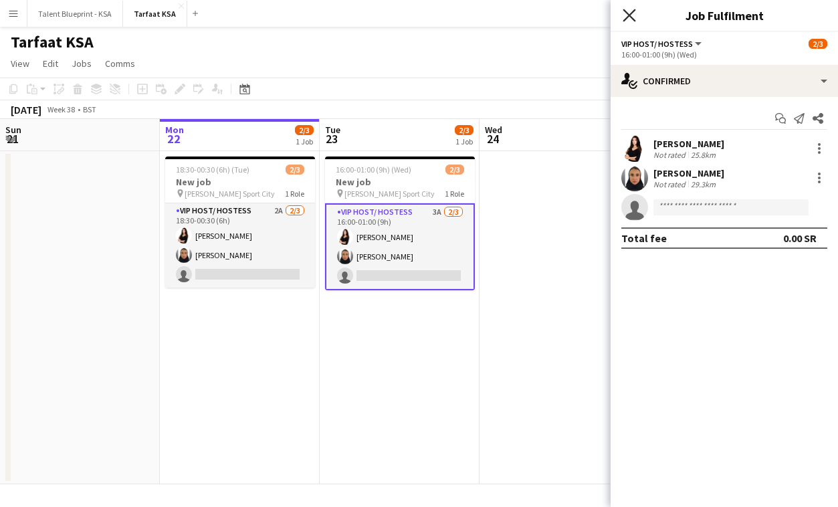
click at [633, 9] on icon "Close pop-in" at bounding box center [629, 15] width 13 height 13
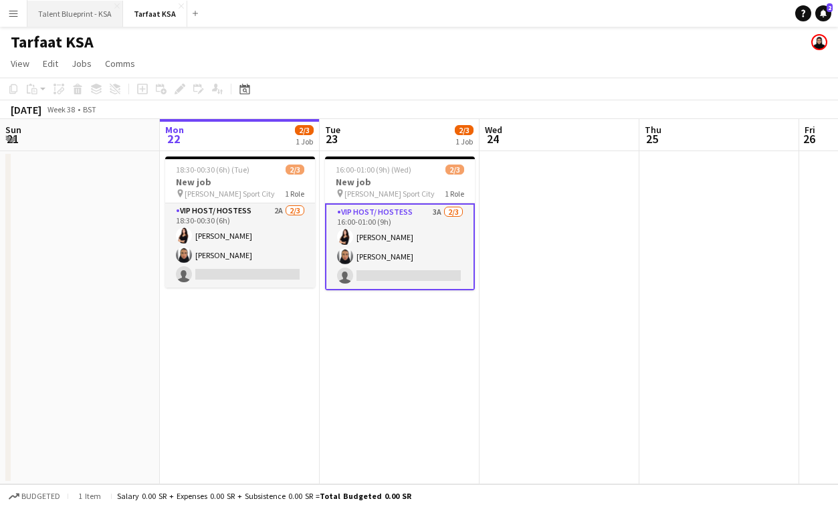
click at [64, 17] on button "Talent Blueprint - KSA Close" at bounding box center [75, 14] width 96 height 26
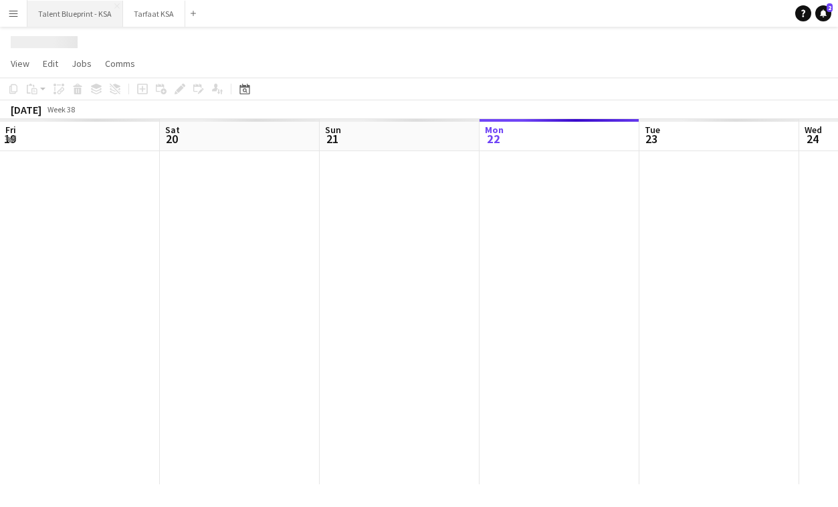
scroll to position [0, 320]
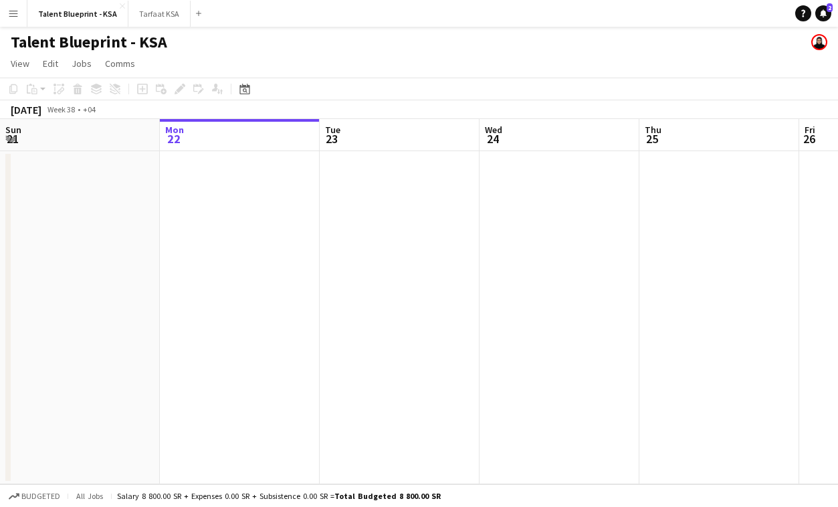
click at [19, 14] on button "Menu" at bounding box center [13, 13] width 27 height 27
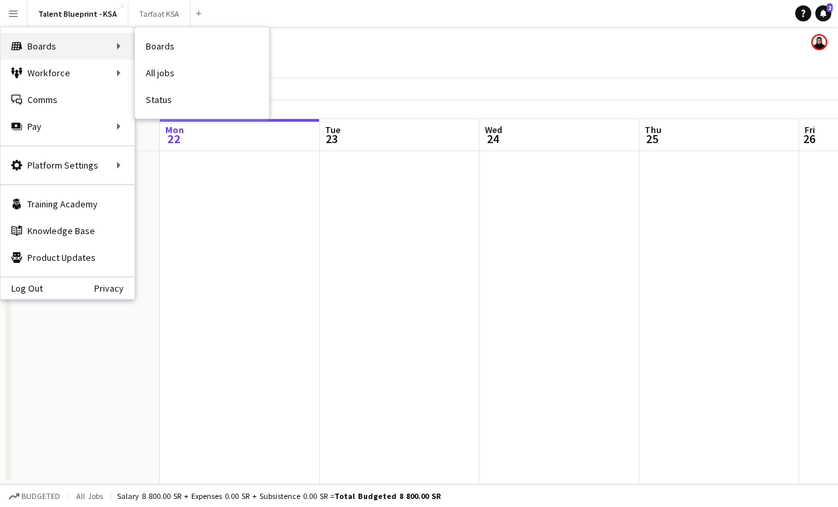
click at [45, 37] on div "Boards Boards" at bounding box center [68, 46] width 134 height 27
click at [50, 53] on div "Boards Boards" at bounding box center [68, 46] width 134 height 27
click at [213, 54] on app-page-menu "View Day view expanded Day view collapsed Month view Date picker Jump to [DATE]…" at bounding box center [419, 64] width 838 height 25
